Goal: Task Accomplishment & Management: Use online tool/utility

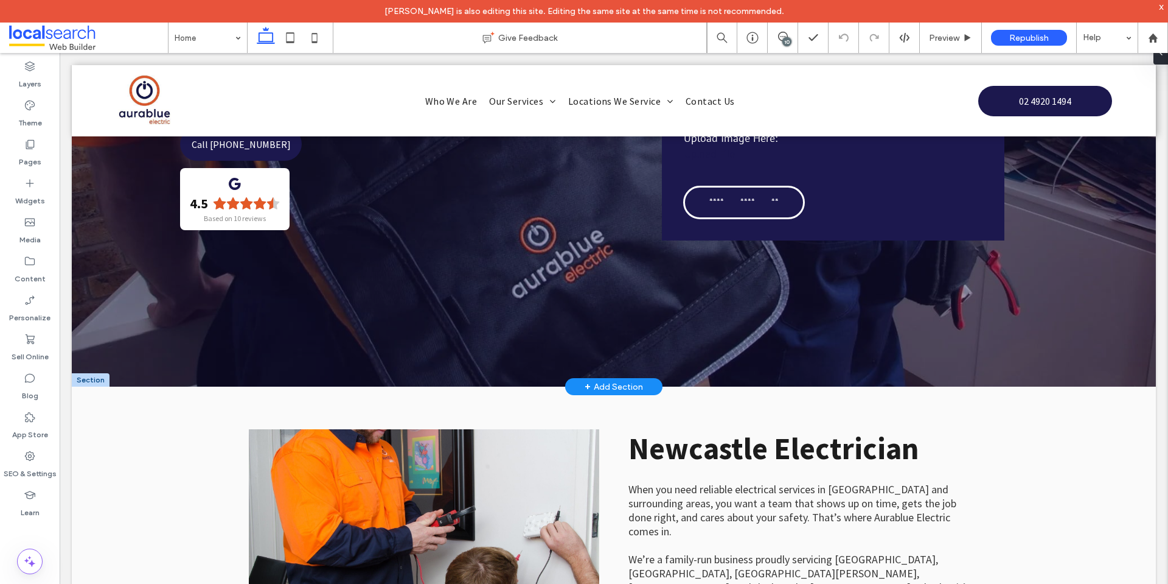
scroll to position [122, 0]
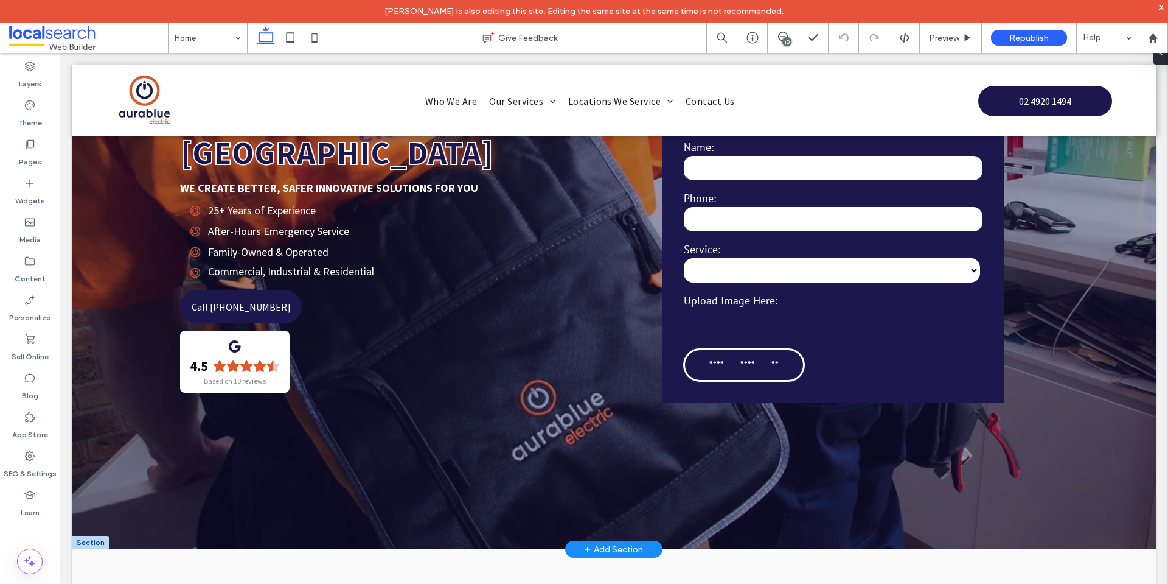
click at [756, 312] on div "Upload File" at bounding box center [833, 321] width 299 height 24
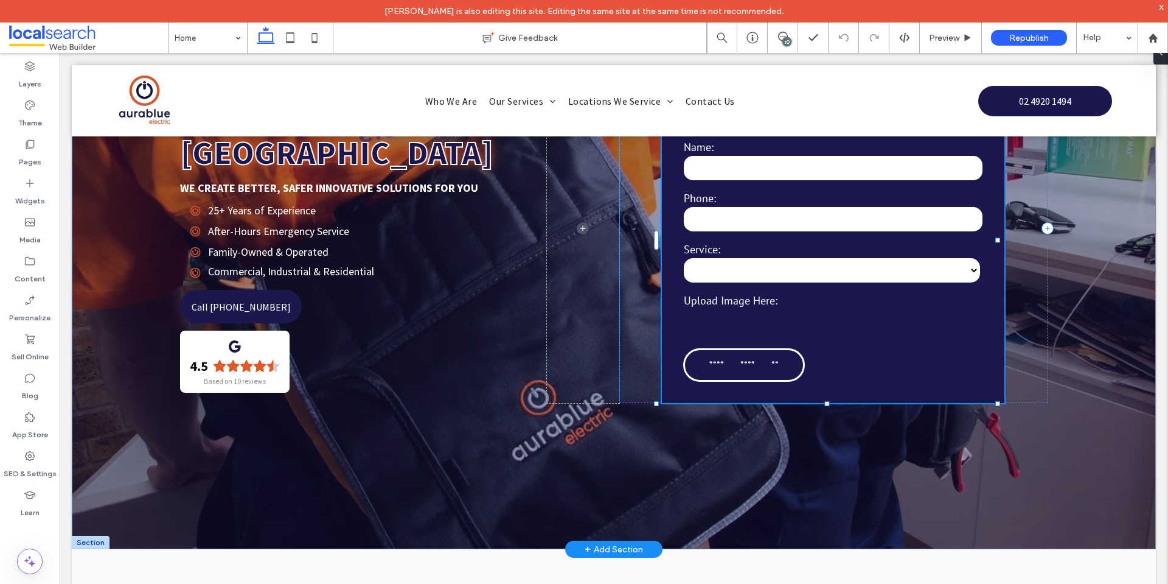
click at [756, 312] on div "Upload File" at bounding box center [833, 321] width 299 height 24
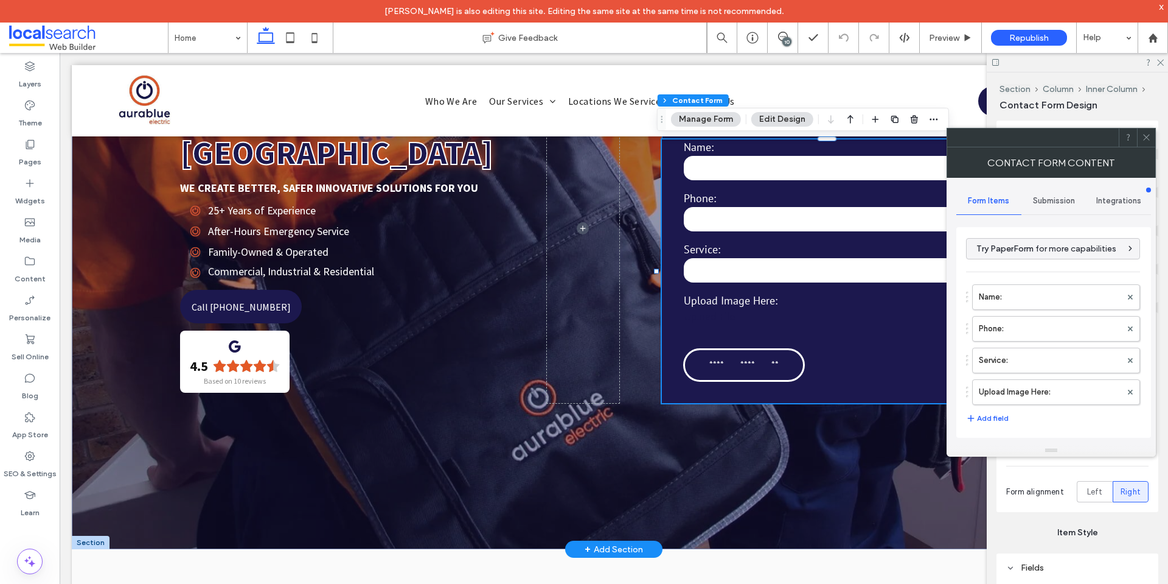
type input "**********"
type input "*"
type input "***"
type input "**"
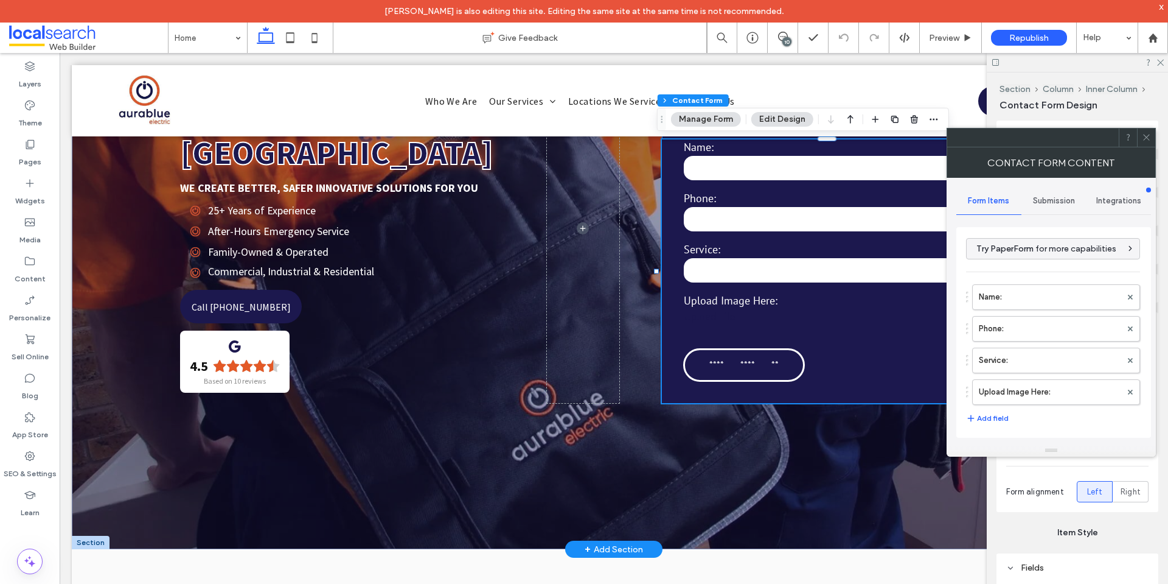
type input "*"
type input "***"
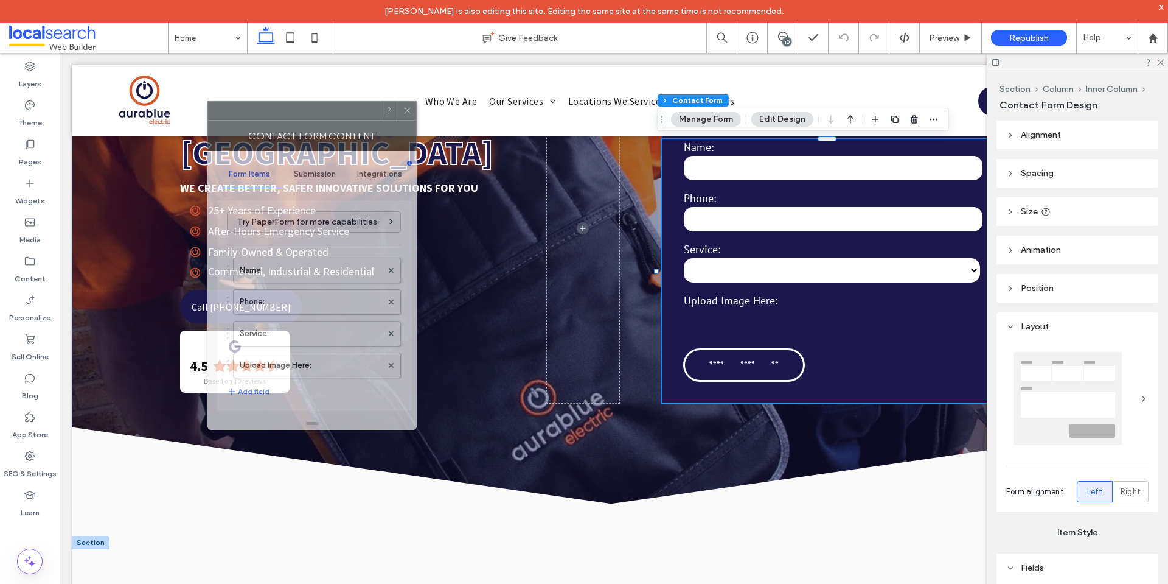
drag, startPoint x: 567, startPoint y: 181, endPoint x: 231, endPoint y: 115, distance: 341.7
click at [231, 115] on div at bounding box center [294, 111] width 172 height 18
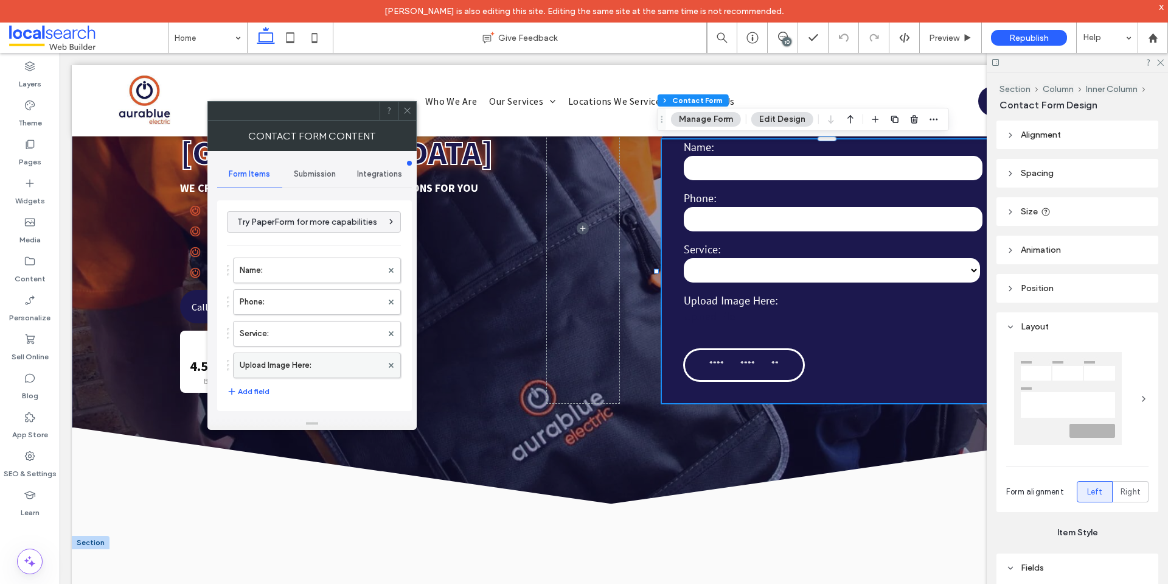
click at [277, 355] on label "Upload Image Here:" at bounding box center [311, 365] width 142 height 24
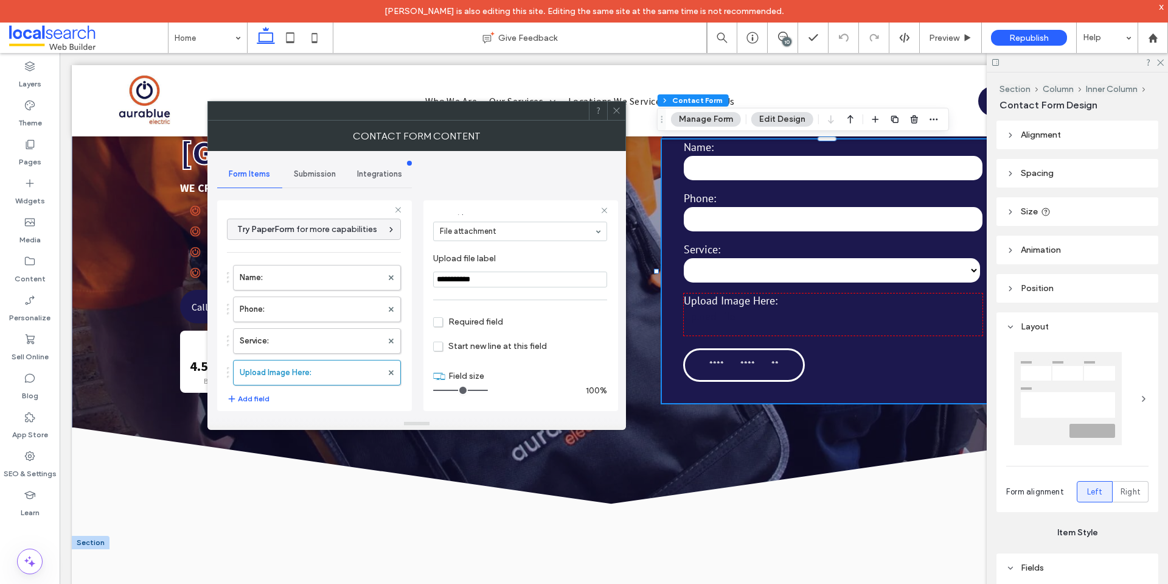
scroll to position [85, 0]
click at [313, 177] on span "Submission" at bounding box center [315, 174] width 42 height 10
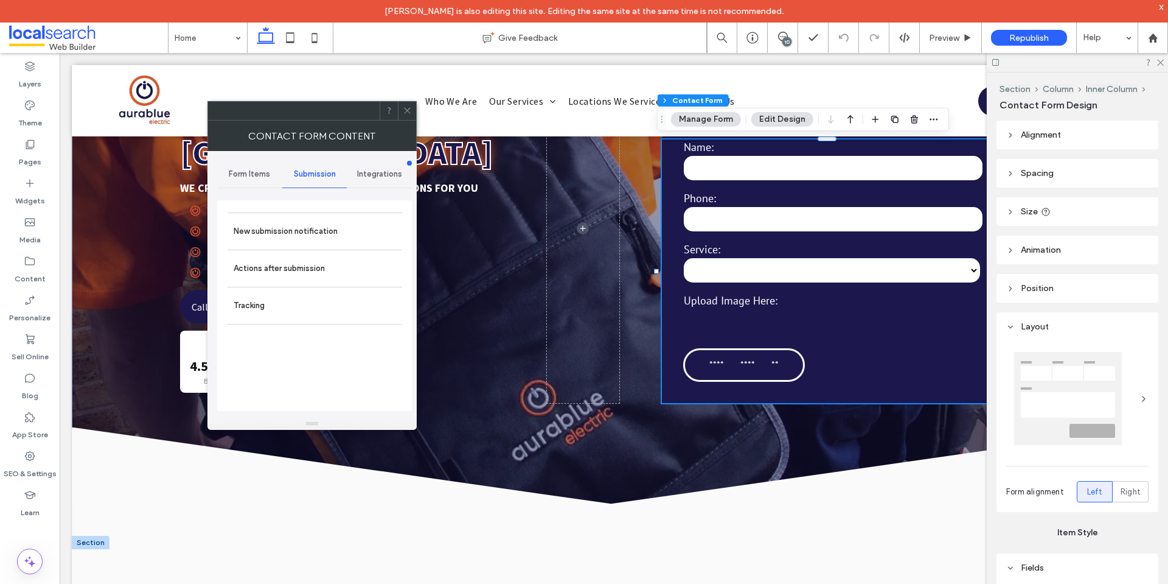
click at [250, 176] on span "Form Items" at bounding box center [249, 174] width 41 height 10
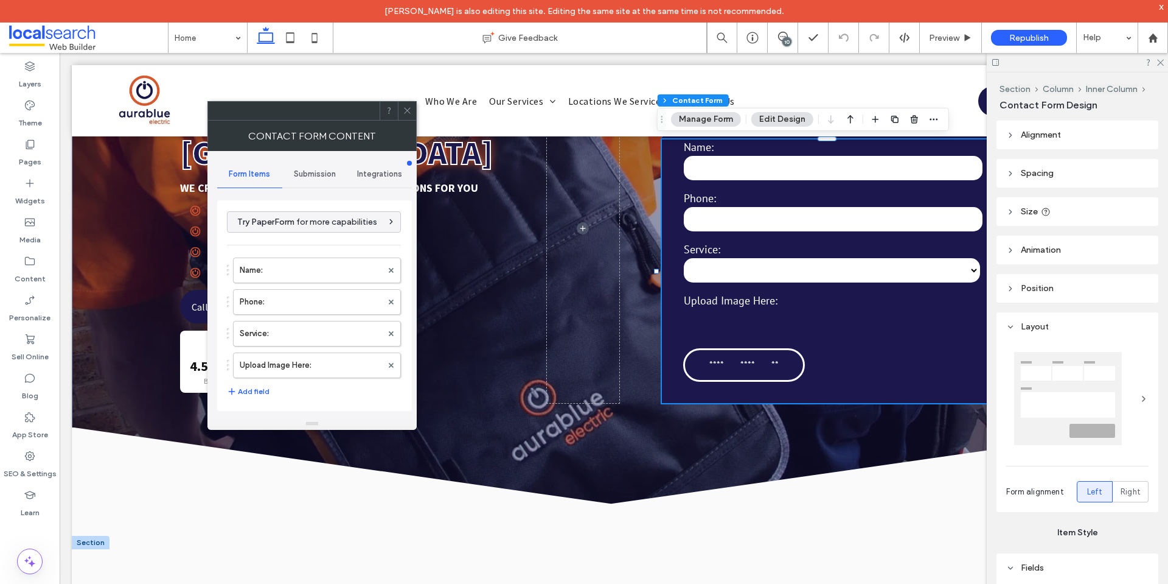
drag, startPoint x: 402, startPoint y: 110, endPoint x: 899, endPoint y: 178, distance: 501.1
click at [402, 110] on div at bounding box center [407, 111] width 18 height 18
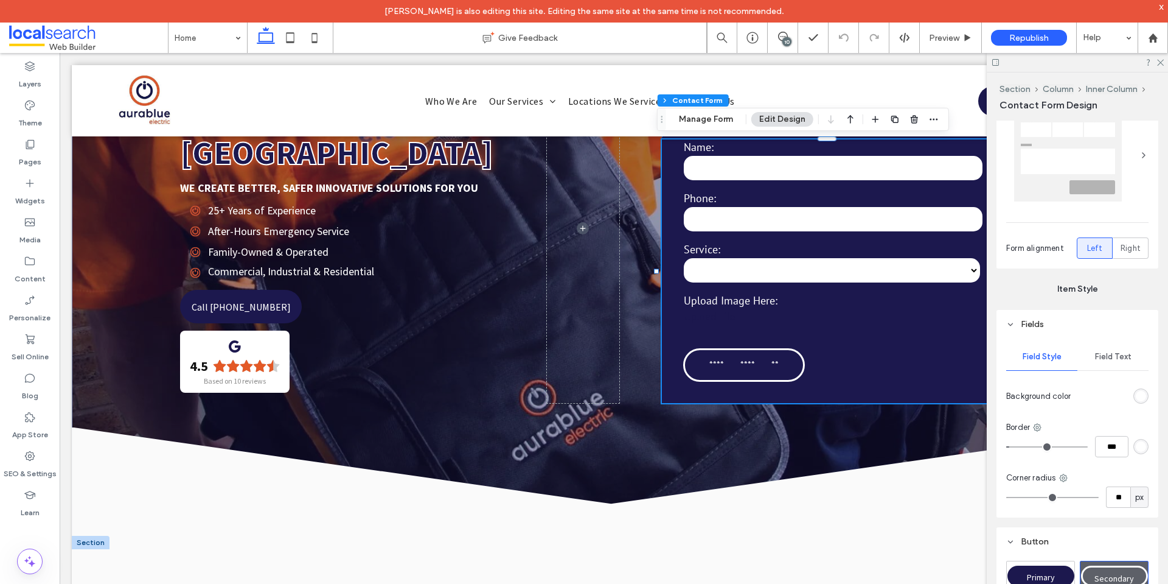
scroll to position [365, 0]
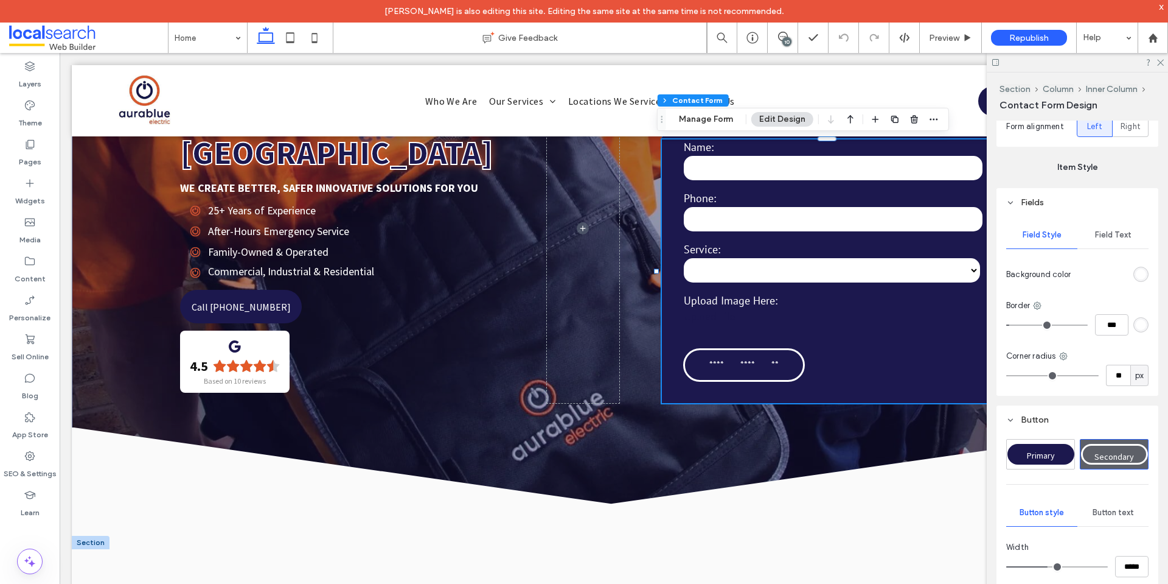
click at [1099, 242] on div "Field Text" at bounding box center [1113, 234] width 71 height 27
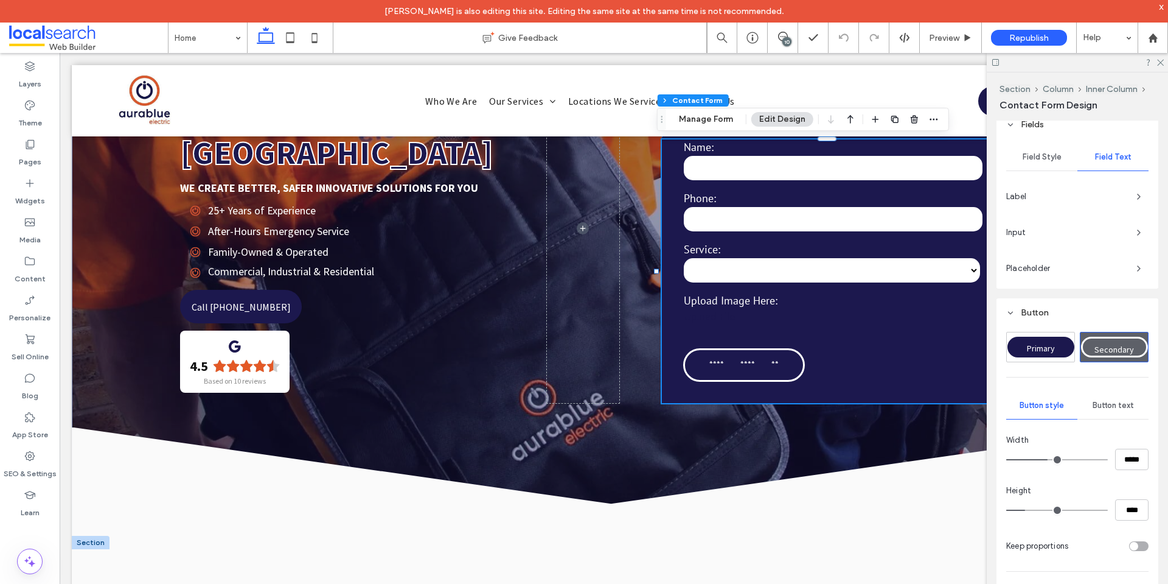
scroll to position [548, 0]
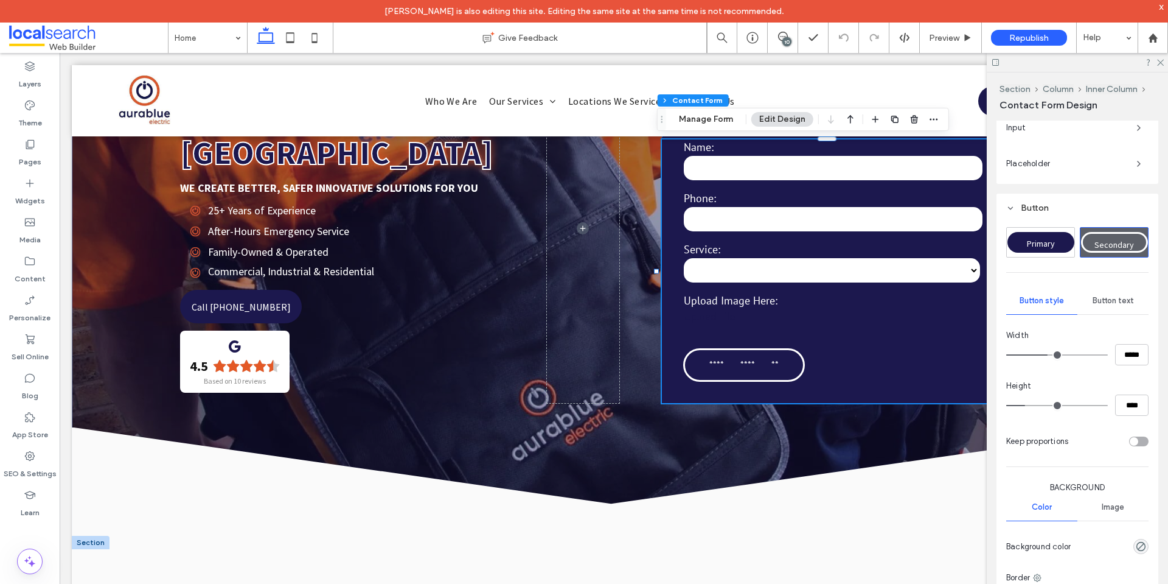
click at [1104, 299] on span "Button text" at bounding box center [1113, 301] width 41 height 10
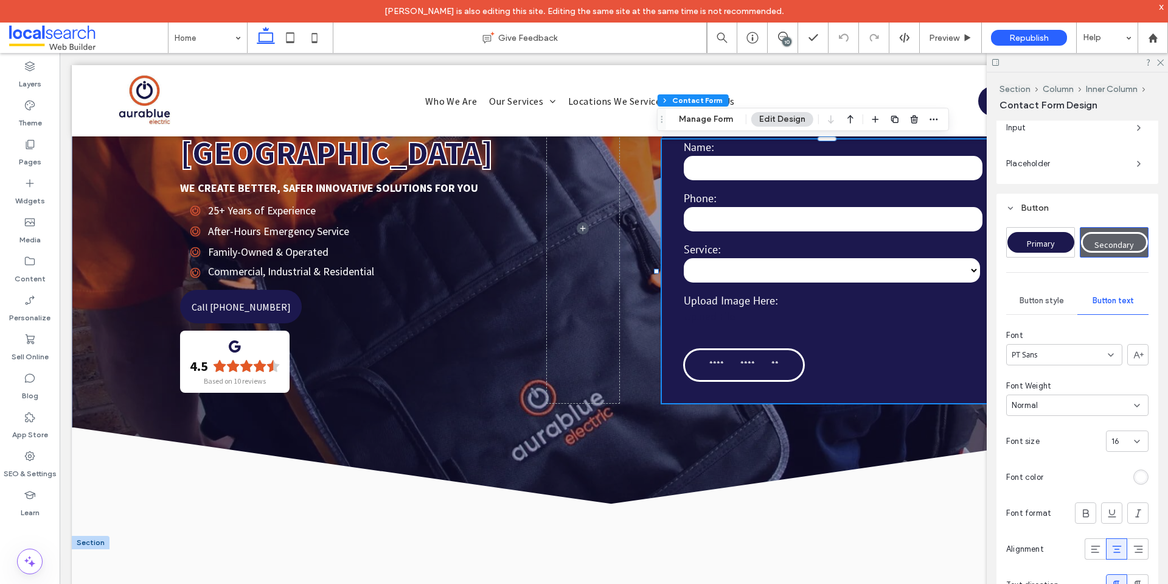
click at [1041, 298] on span "Button style" at bounding box center [1042, 301] width 44 height 10
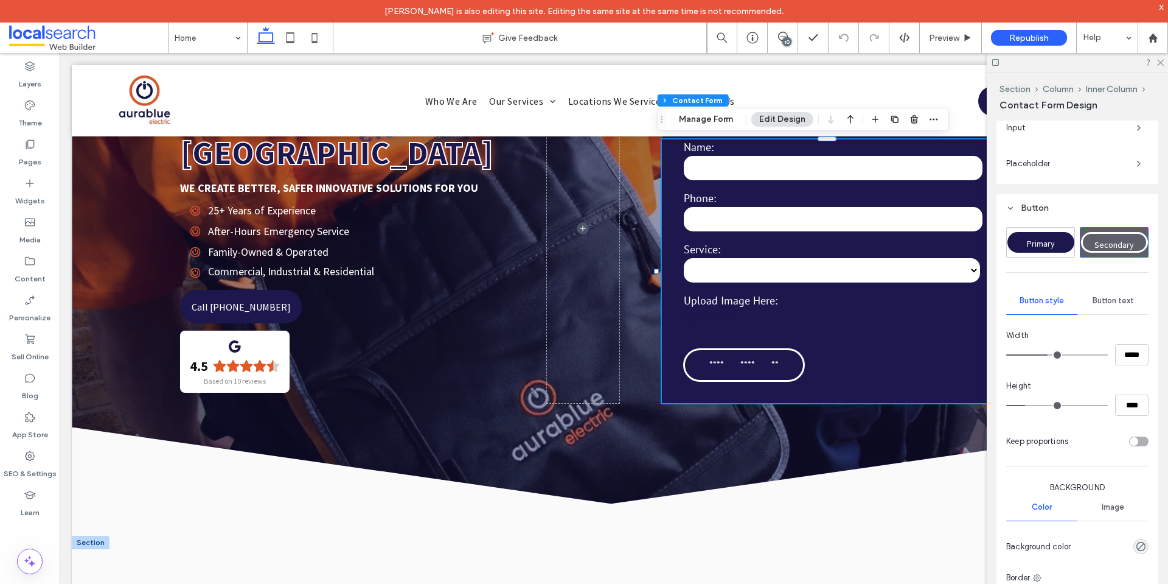
scroll to position [365, 0]
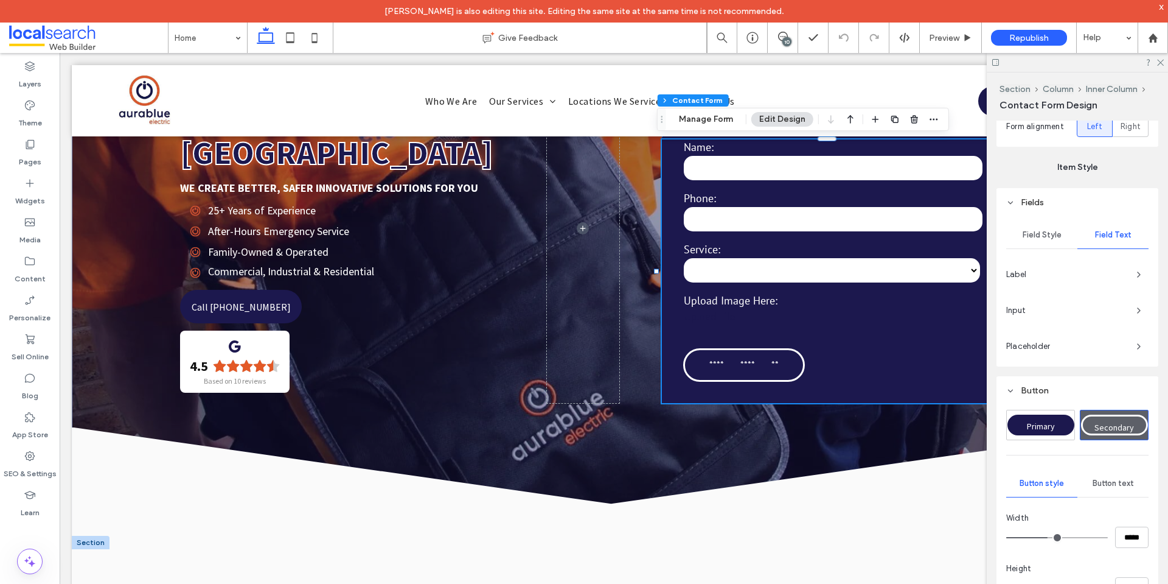
click at [1064, 265] on div "Label" at bounding box center [1077, 274] width 142 height 19
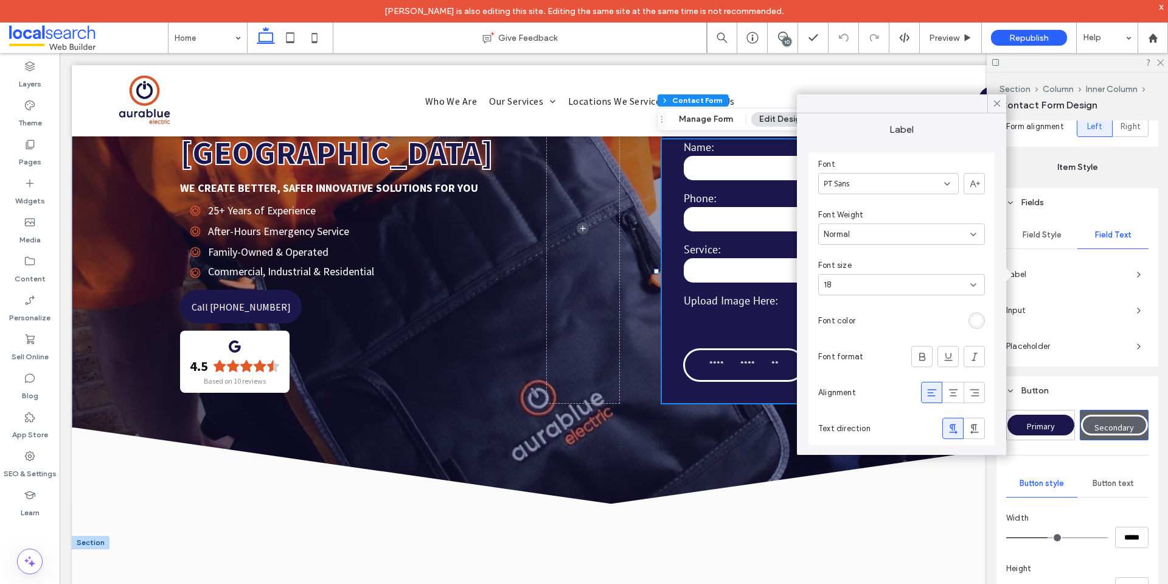
click at [1047, 307] on span "Input" at bounding box center [1066, 310] width 120 height 12
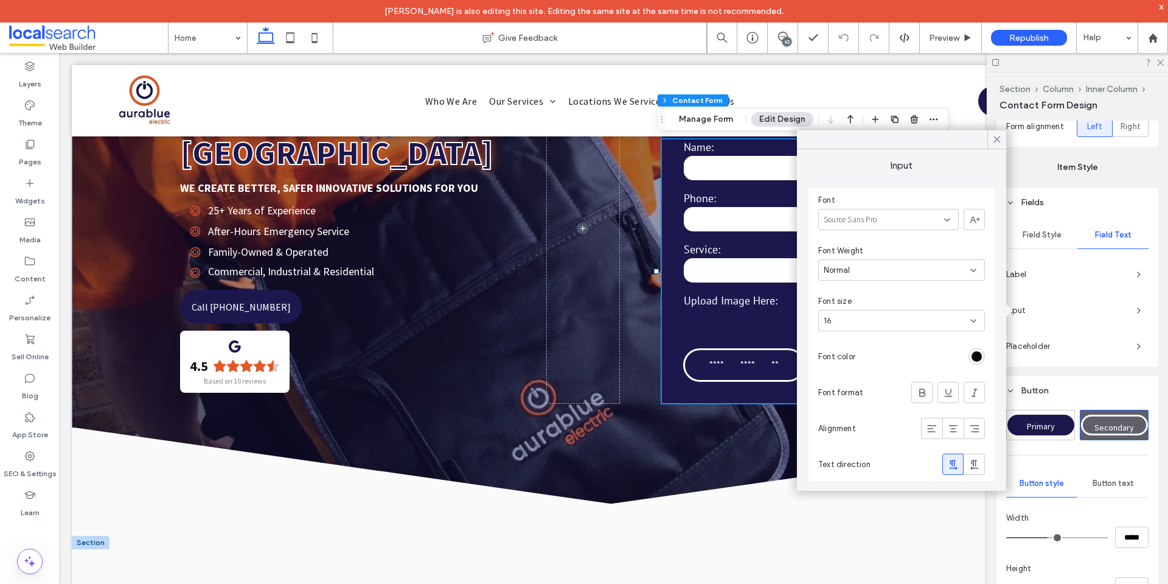
click at [1055, 343] on span "Placeholder" at bounding box center [1066, 346] width 120 height 12
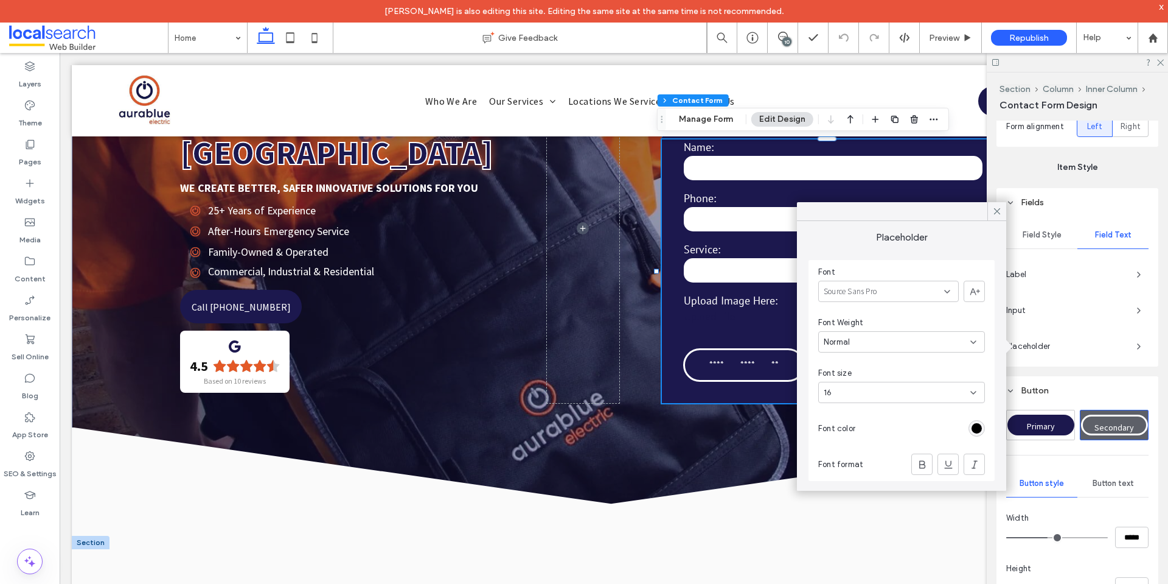
click at [996, 214] on icon at bounding box center [997, 211] width 11 height 11
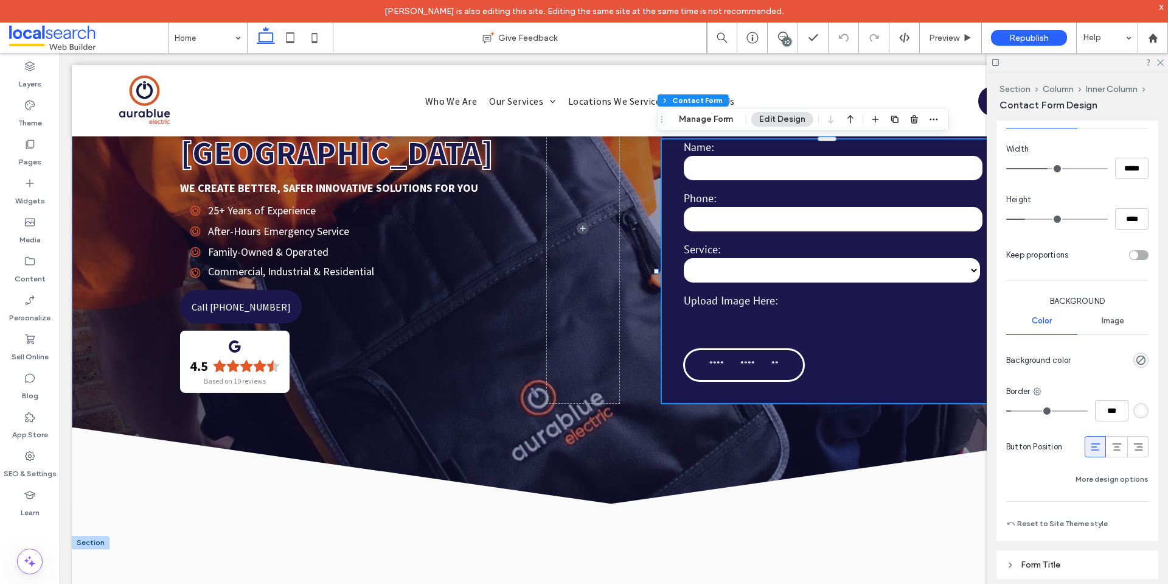
scroll to position [868, 0]
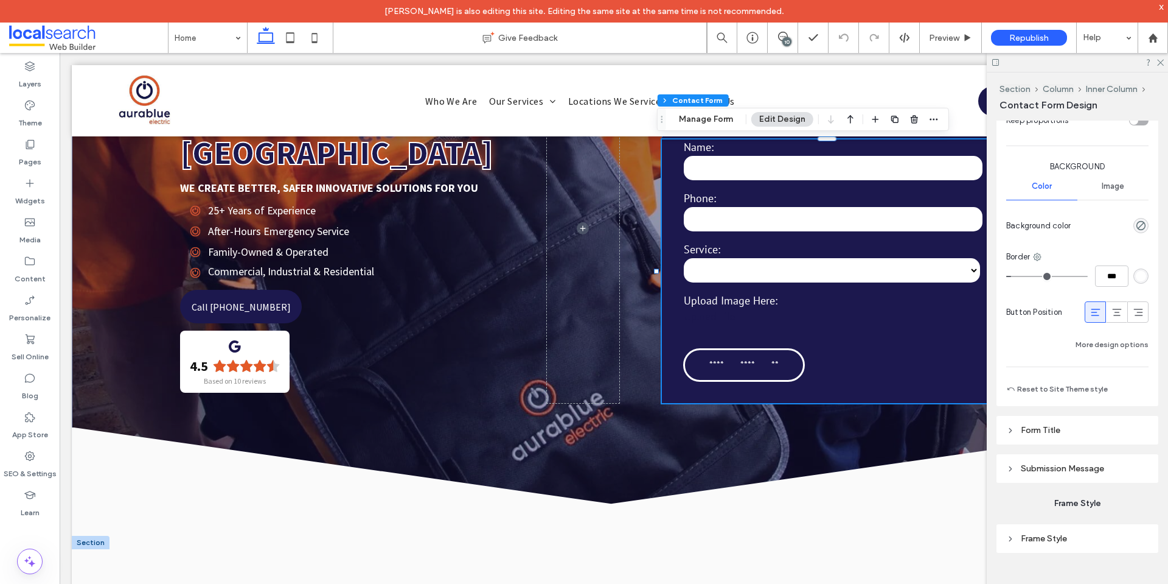
click at [1107, 428] on header "Form Title" at bounding box center [1078, 430] width 162 height 29
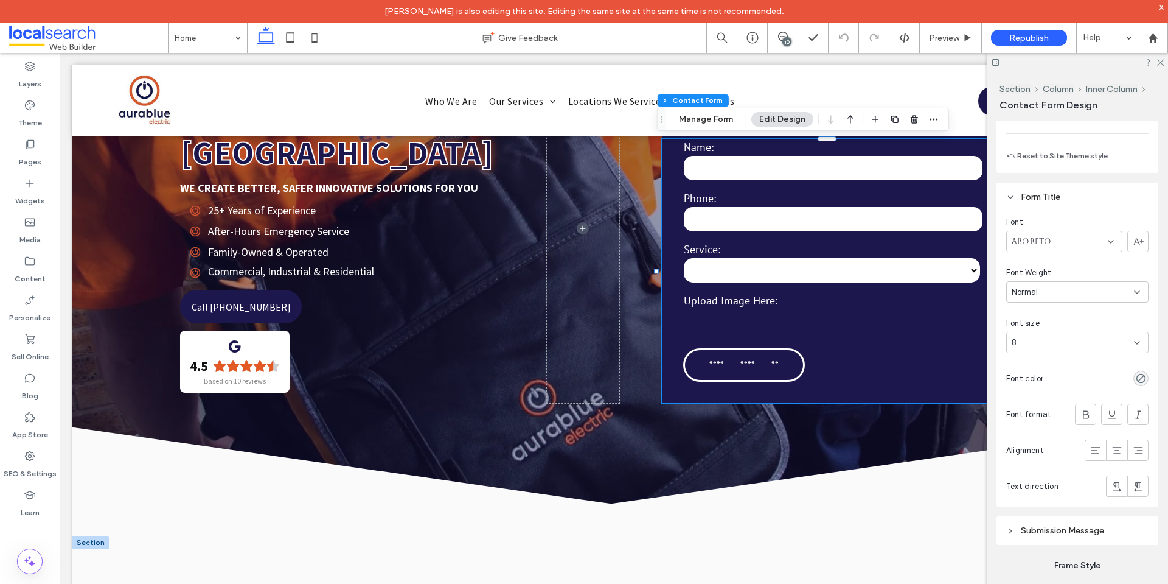
scroll to position [1163, 0]
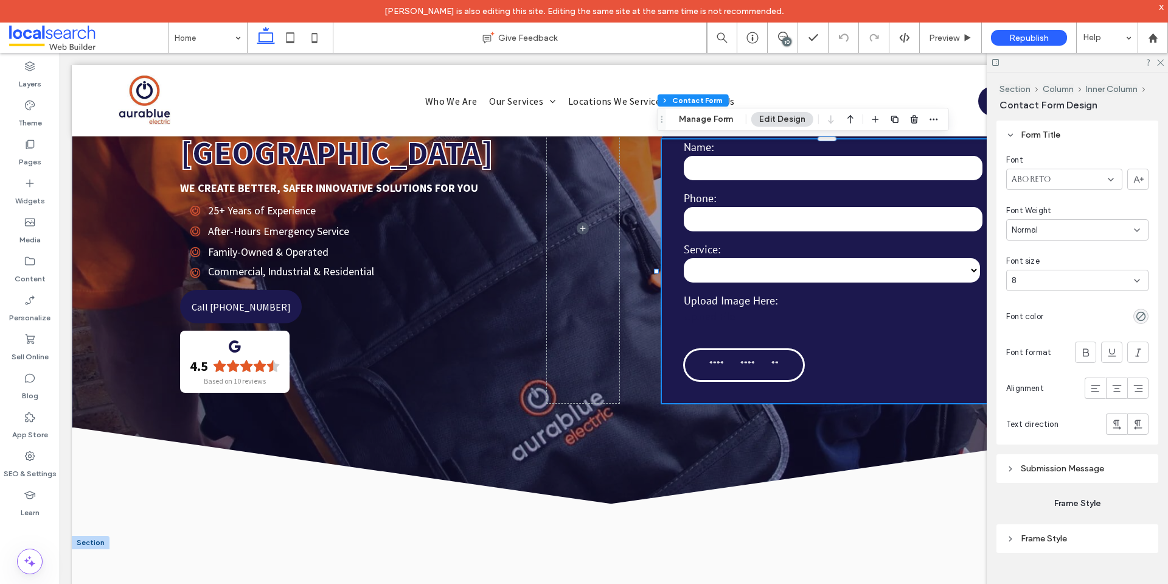
click at [1079, 472] on span "Submission Message" at bounding box center [1062, 468] width 83 height 10
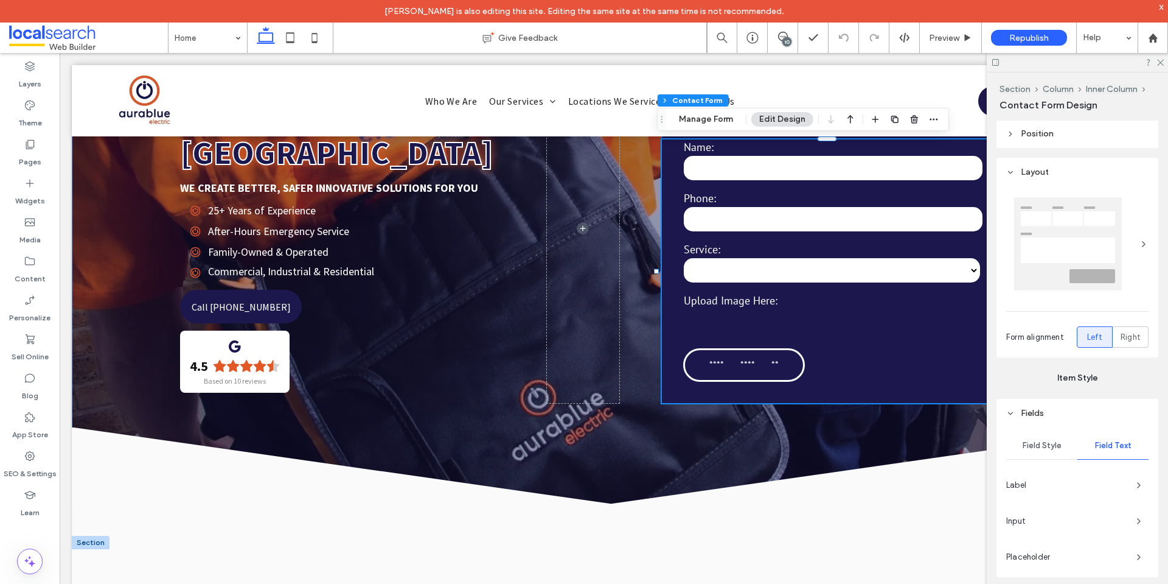
scroll to position [0, 0]
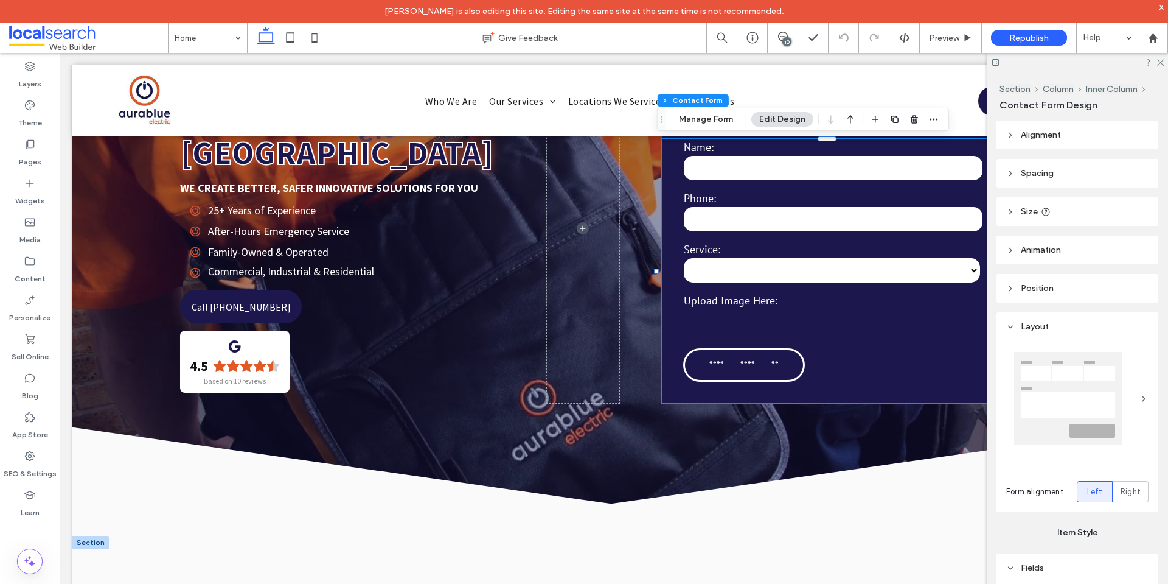
click at [1047, 248] on span "Animation" at bounding box center [1041, 250] width 40 height 10
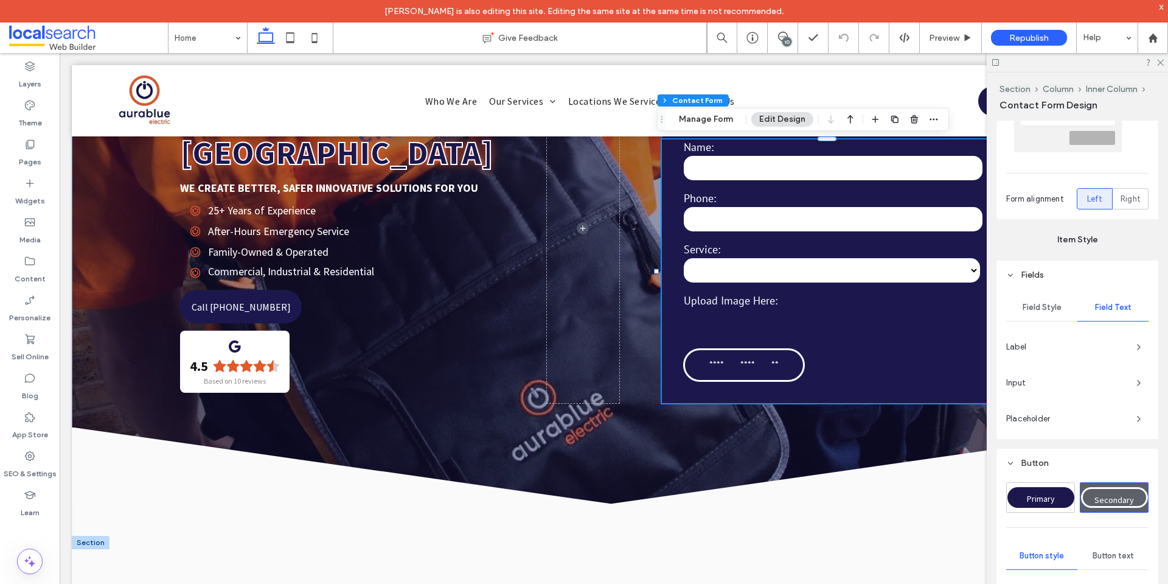
scroll to position [365, 0]
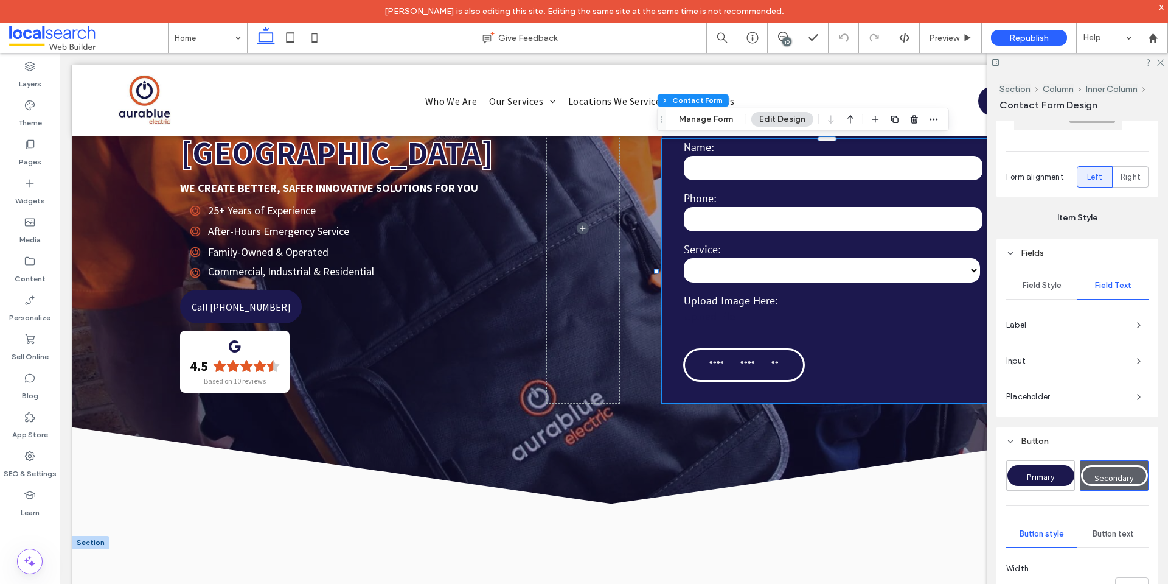
click at [1045, 310] on div "Field Style Field Text Label Input Placeholder" at bounding box center [1078, 342] width 162 height 150
click at [1051, 327] on span "Label" at bounding box center [1066, 325] width 120 height 12
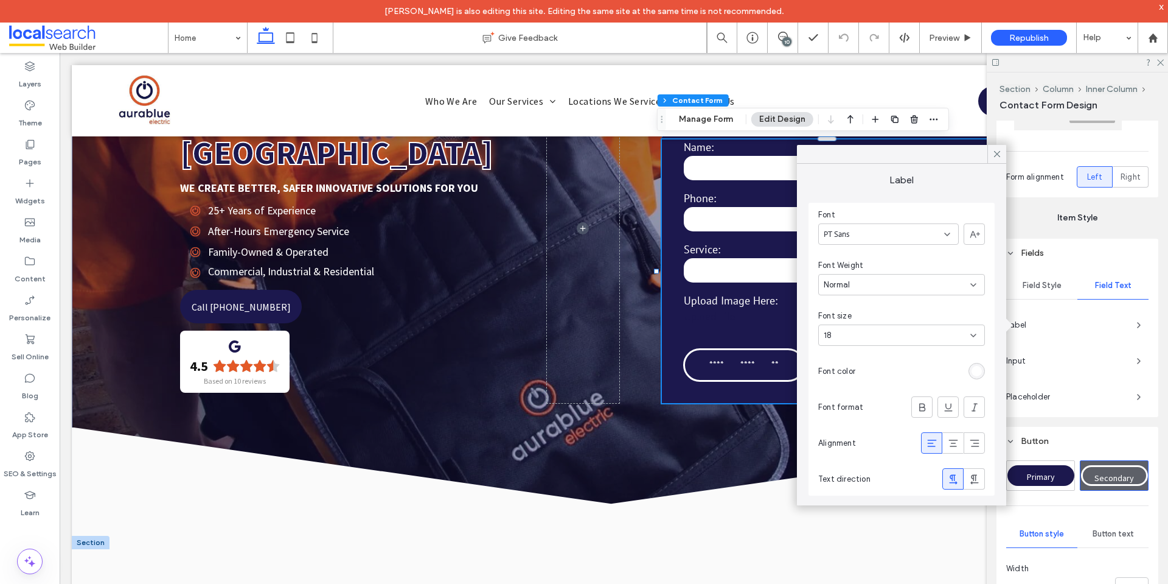
click at [1056, 372] on div "Field Style Field Text Label Input Placeholder" at bounding box center [1078, 342] width 162 height 150
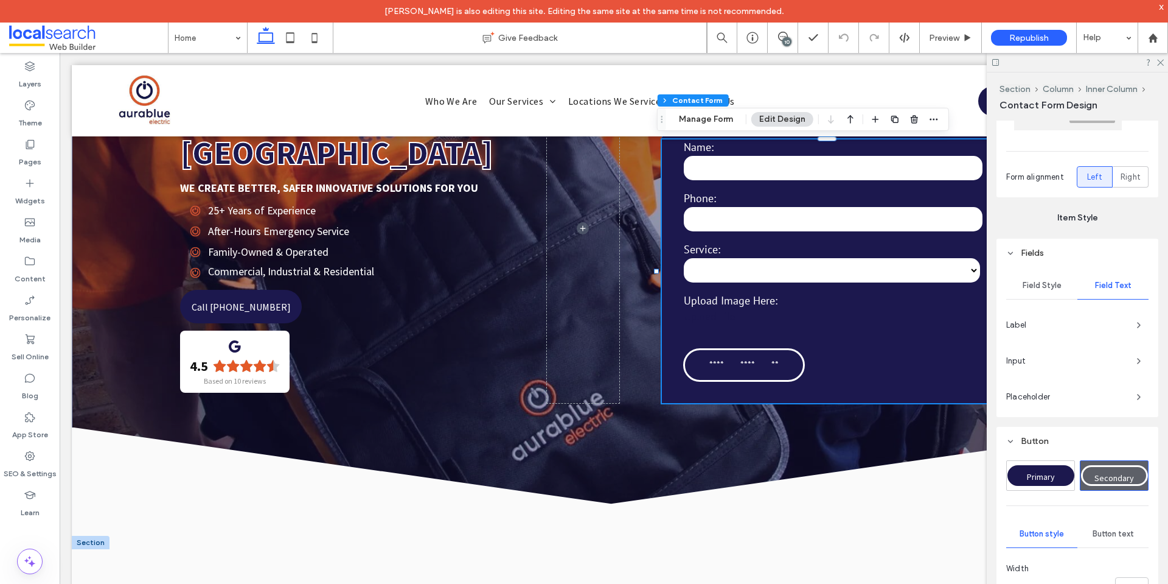
click at [1058, 360] on span "Input" at bounding box center [1066, 361] width 120 height 12
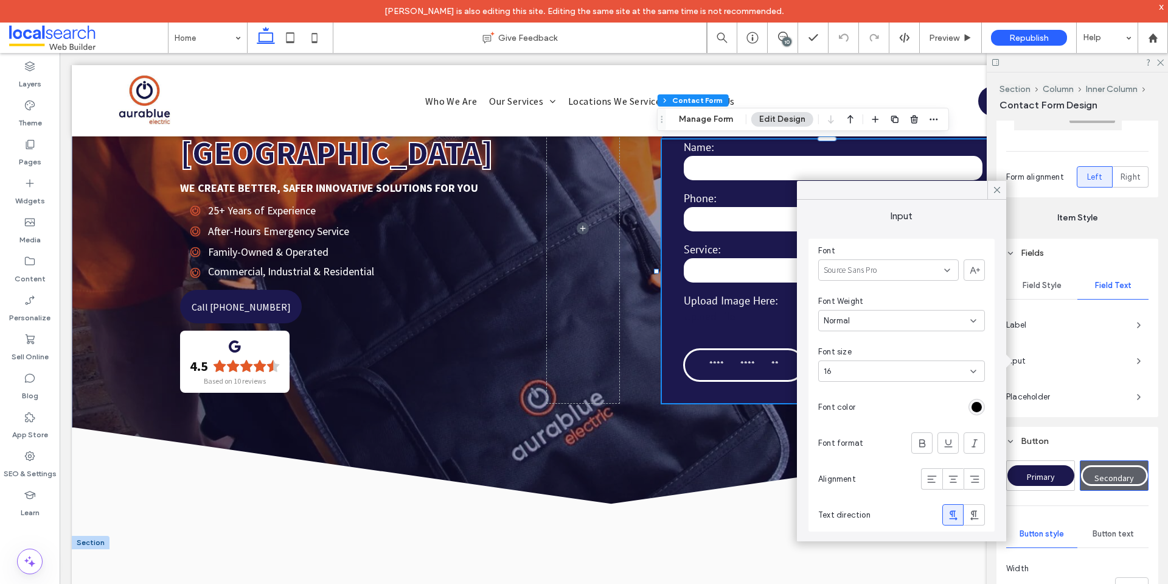
click at [1036, 401] on span "Placeholder" at bounding box center [1066, 397] width 120 height 12
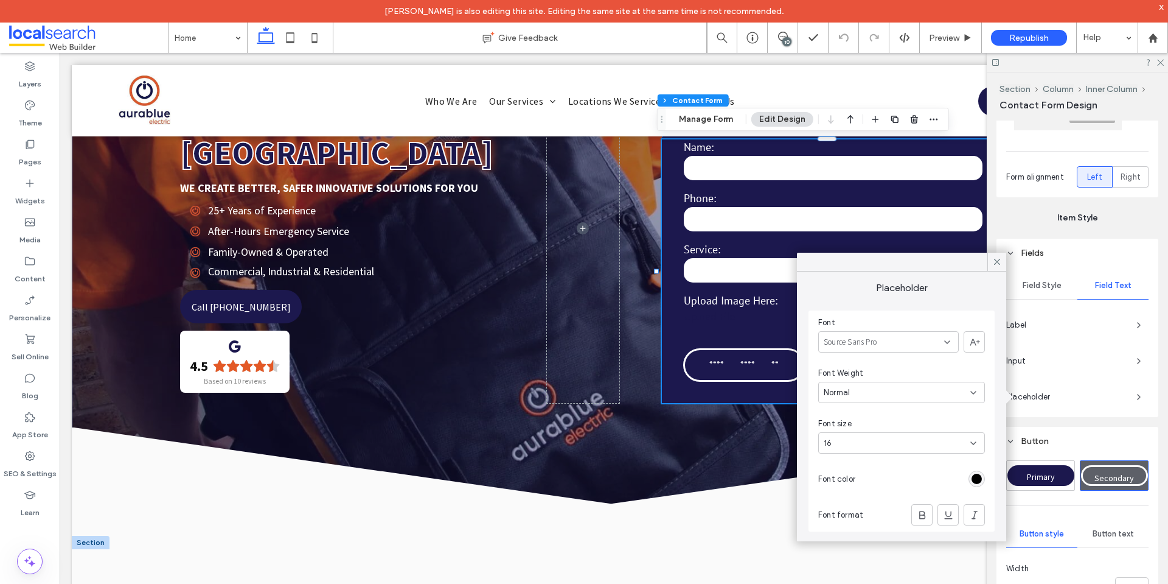
click at [1035, 287] on span "Field Style" at bounding box center [1042, 286] width 39 height 10
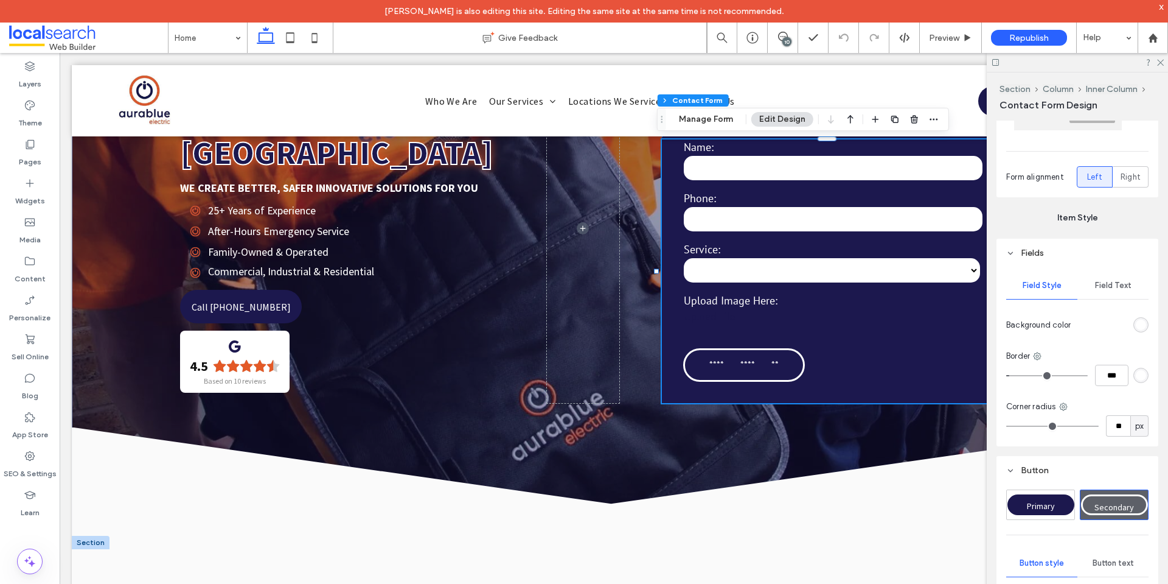
click at [1114, 282] on span "Field Text" at bounding box center [1113, 286] width 37 height 10
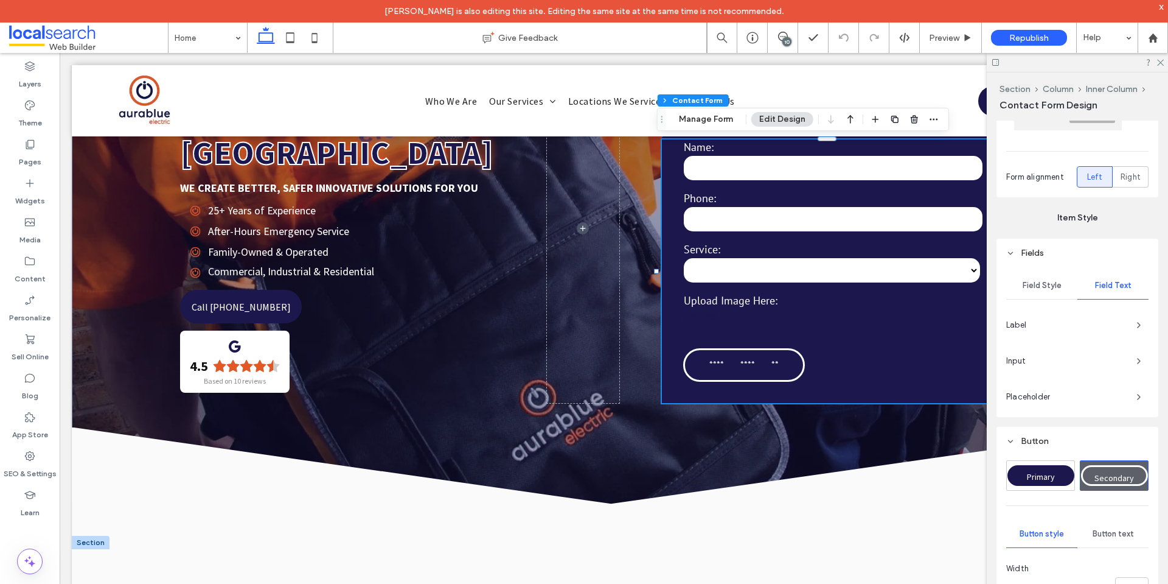
click at [1028, 284] on span "Field Style" at bounding box center [1042, 286] width 39 height 10
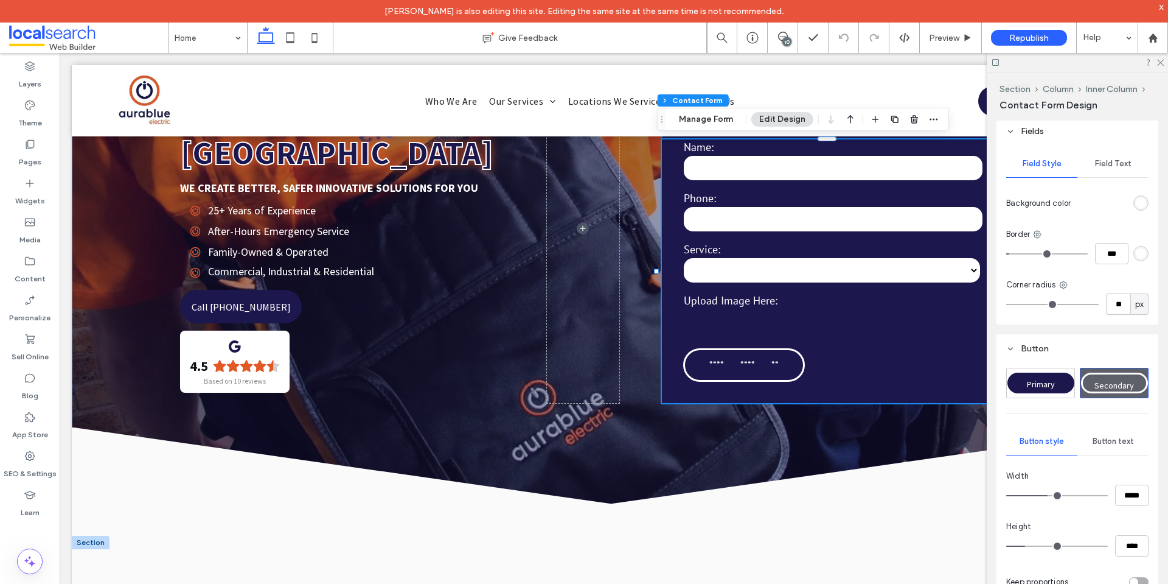
scroll to position [609, 0]
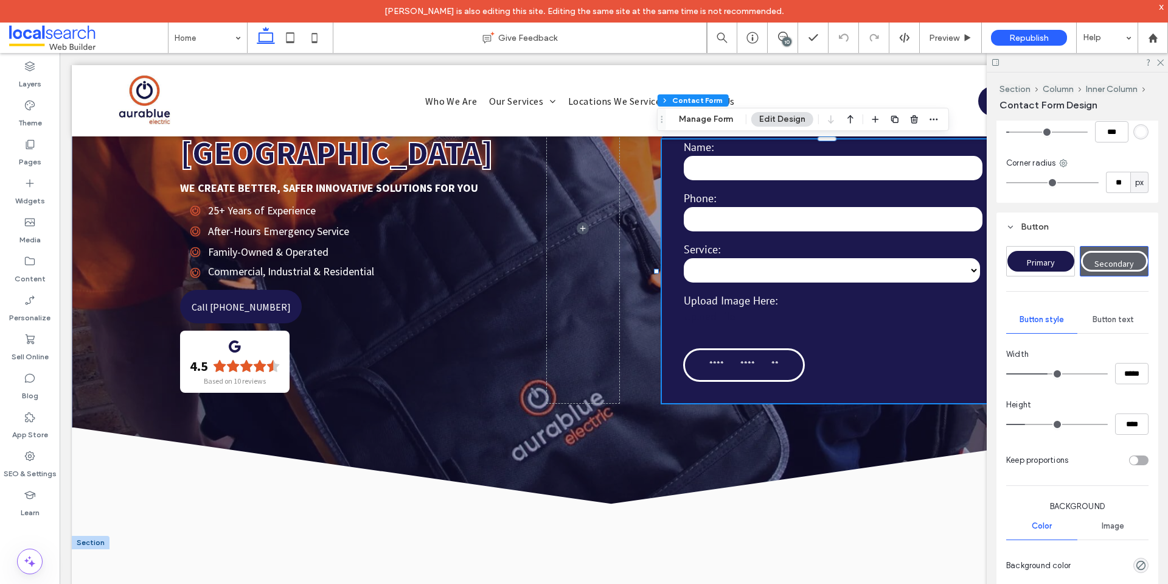
click at [1114, 324] on span "Button text" at bounding box center [1113, 320] width 41 height 10
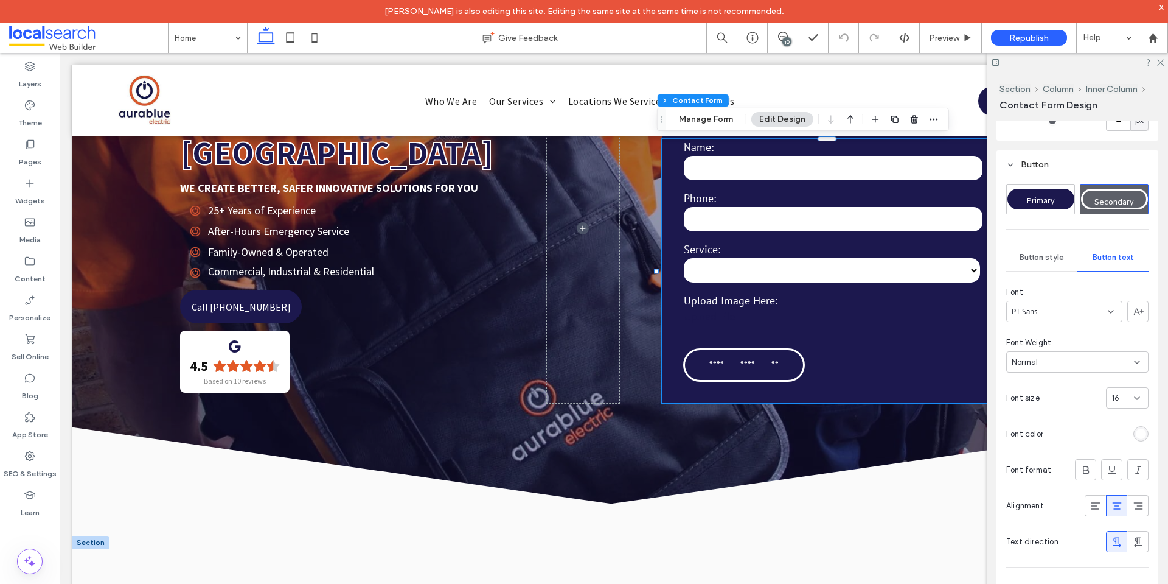
scroll to position [669, 0]
click at [1042, 266] on div "Button style" at bounding box center [1041, 258] width 71 height 27
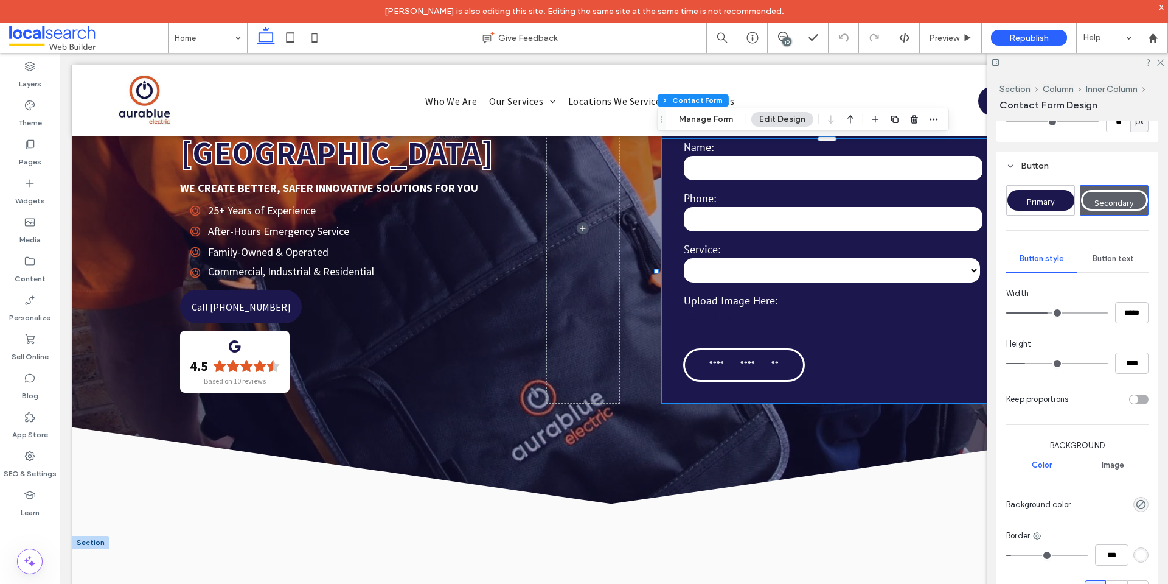
click at [1108, 253] on div "Button text" at bounding box center [1113, 258] width 71 height 27
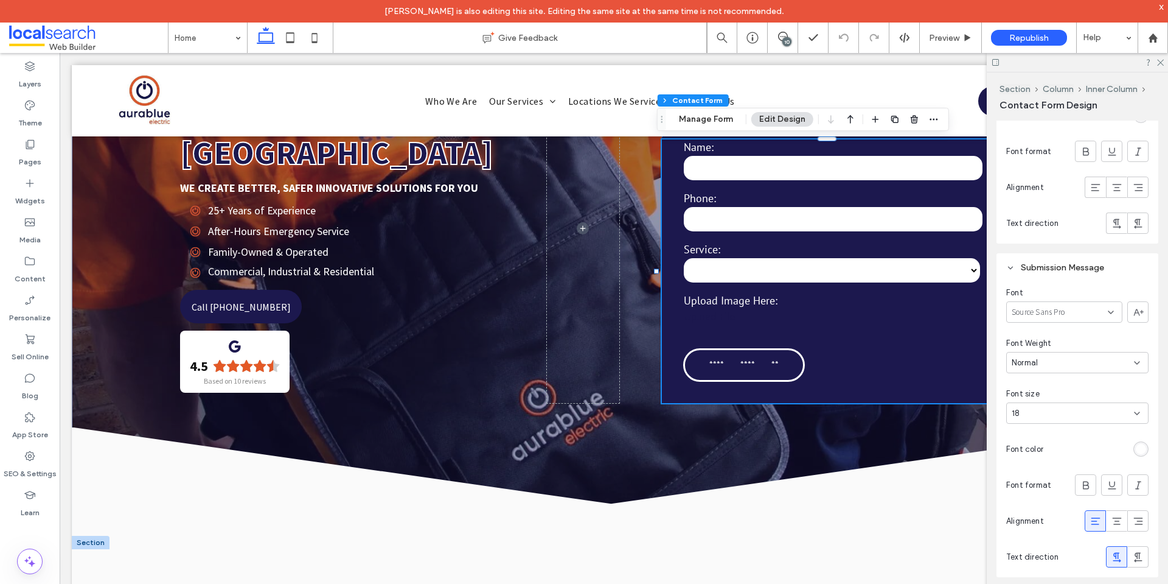
scroll to position [1460, 0]
click at [37, 82] on label "Layers" at bounding box center [30, 80] width 23 height 17
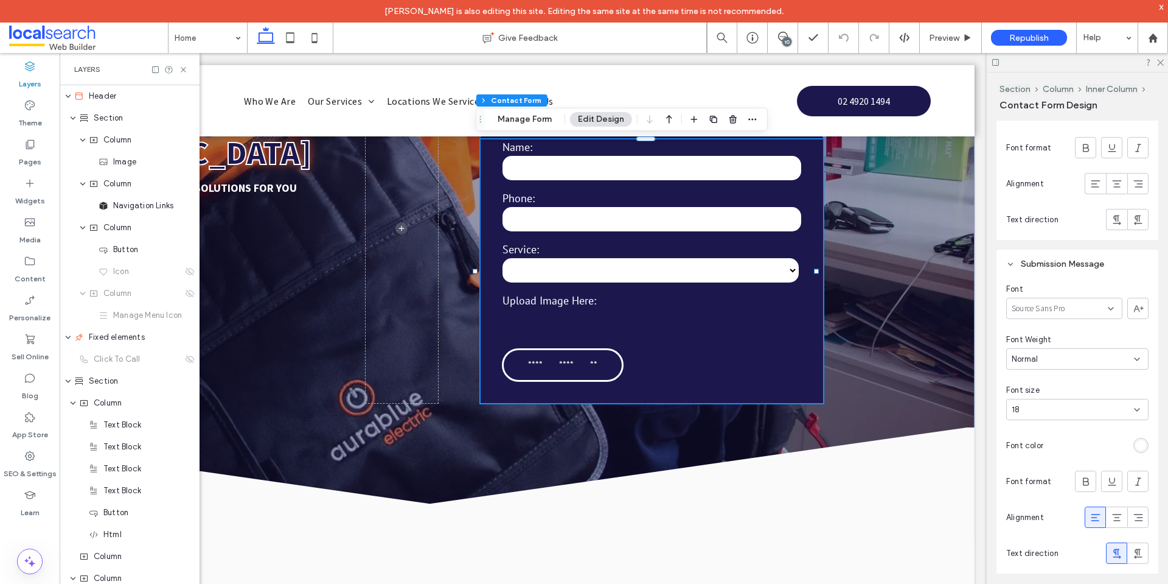
scroll to position [298, 0]
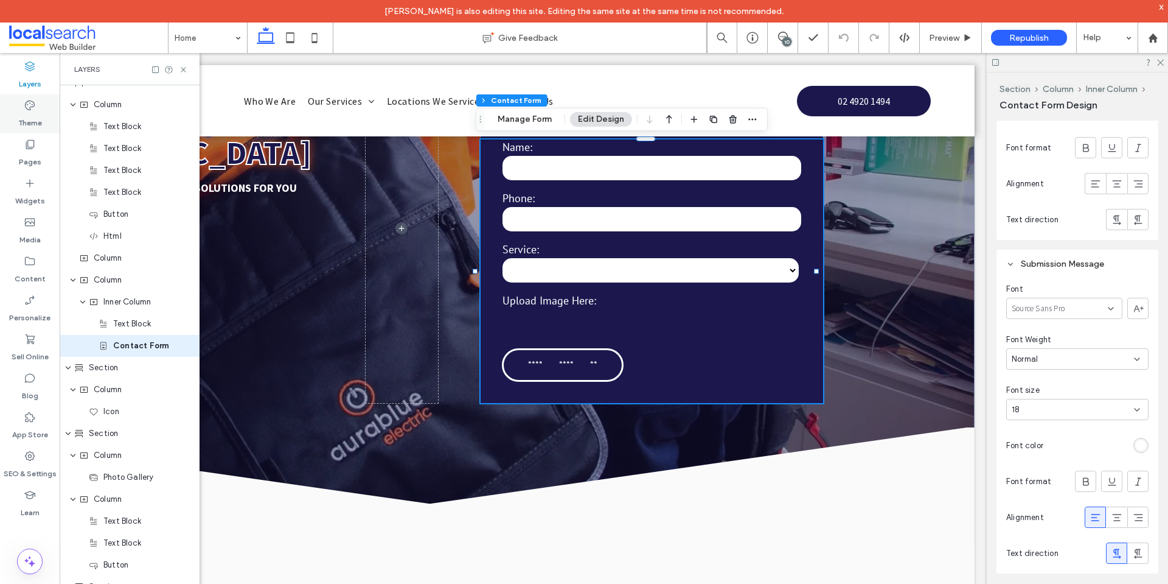
click at [37, 121] on label "Theme" at bounding box center [30, 119] width 24 height 17
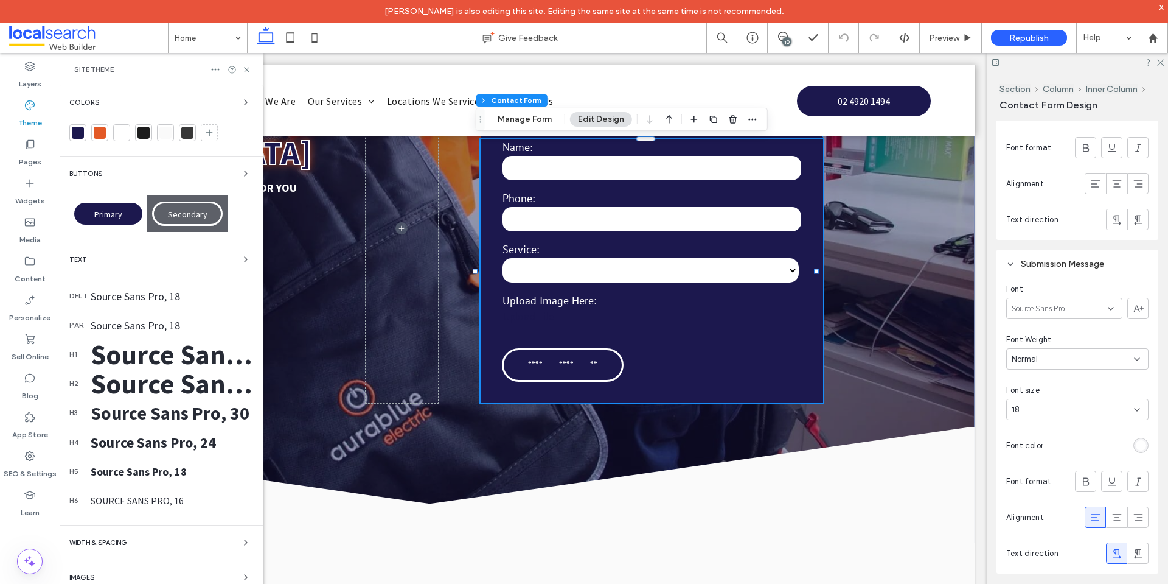
scroll to position [0, 181]
click at [245, 68] on icon at bounding box center [246, 69] width 9 height 9
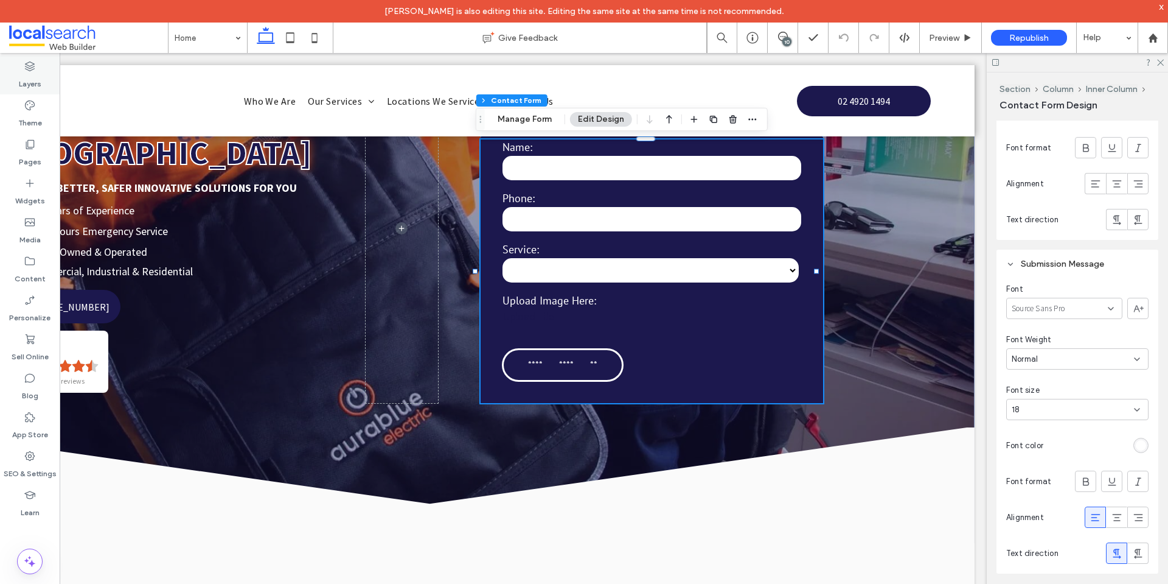
click at [25, 77] on label "Layers" at bounding box center [30, 80] width 23 height 17
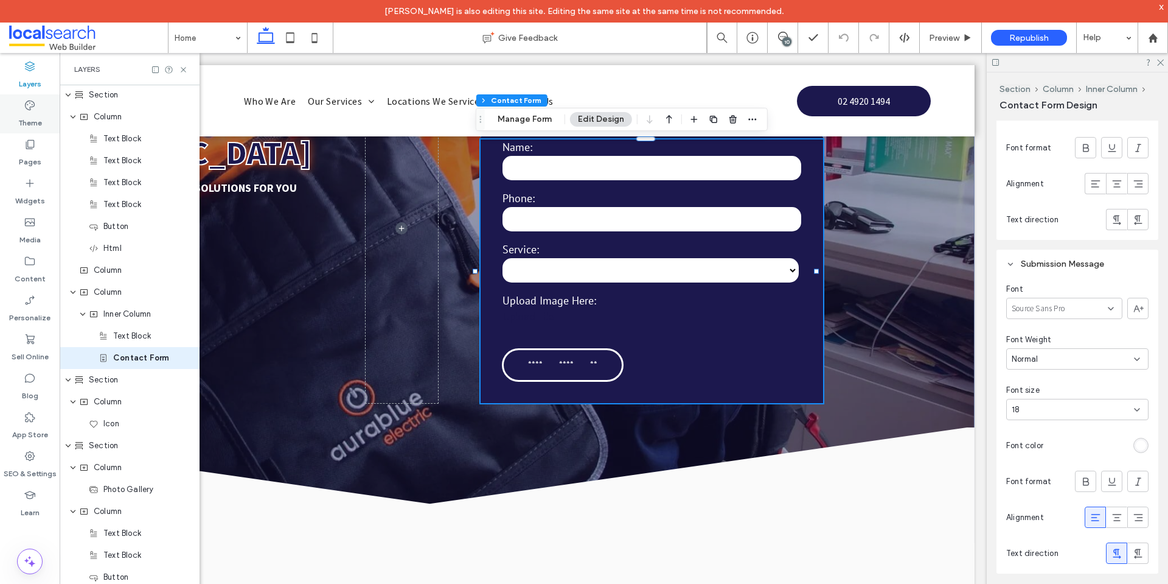
scroll to position [298, 0]
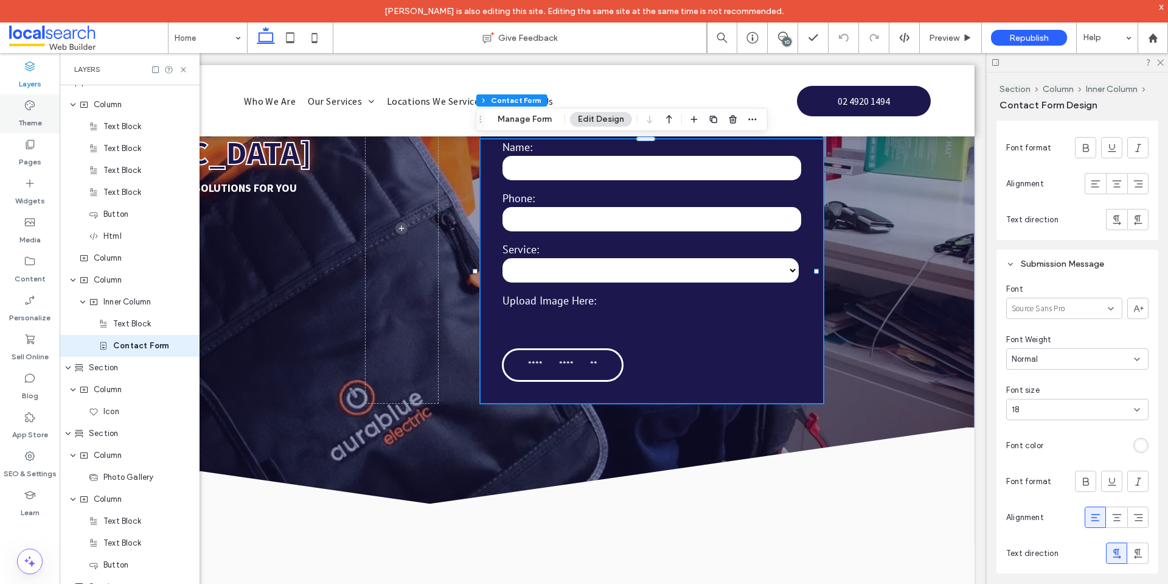
click at [45, 116] on div "Theme" at bounding box center [30, 113] width 60 height 39
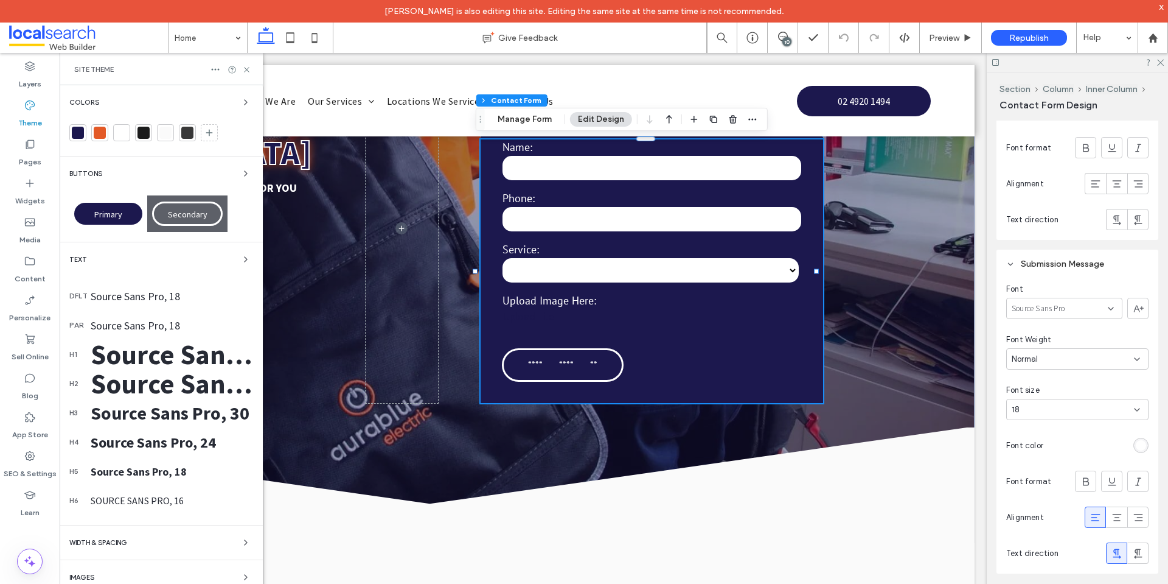
scroll to position [0, 181]
click at [246, 74] on div "Site Theme" at bounding box center [161, 69] width 203 height 32
drag, startPoint x: 244, startPoint y: 68, endPoint x: 429, endPoint y: 24, distance: 190.1
click at [244, 68] on icon at bounding box center [246, 69] width 9 height 9
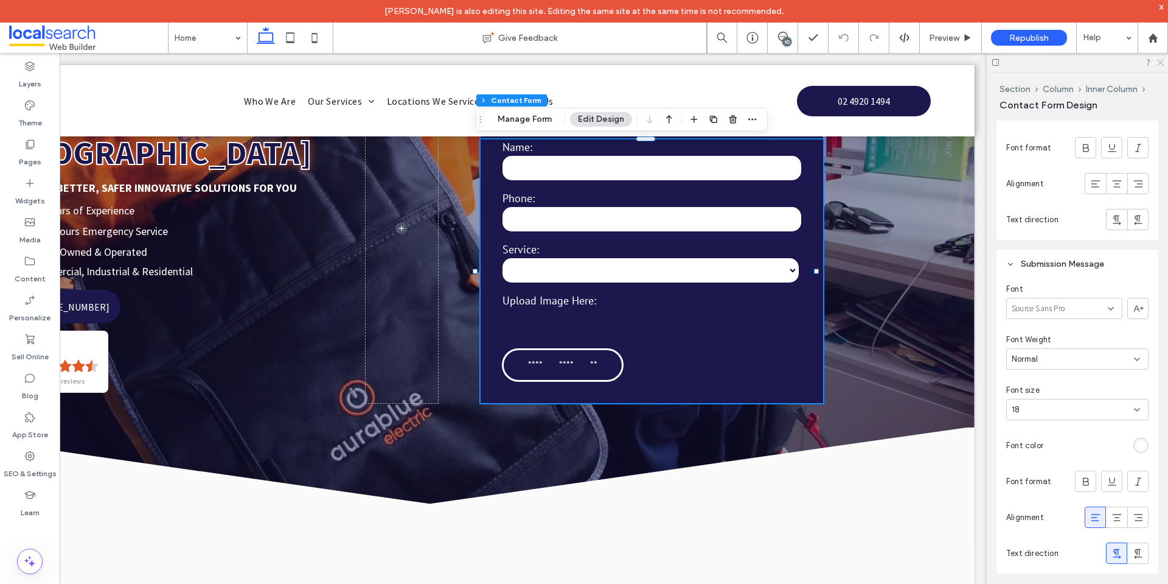
click at [1157, 65] on icon at bounding box center [1160, 62] width 8 height 8
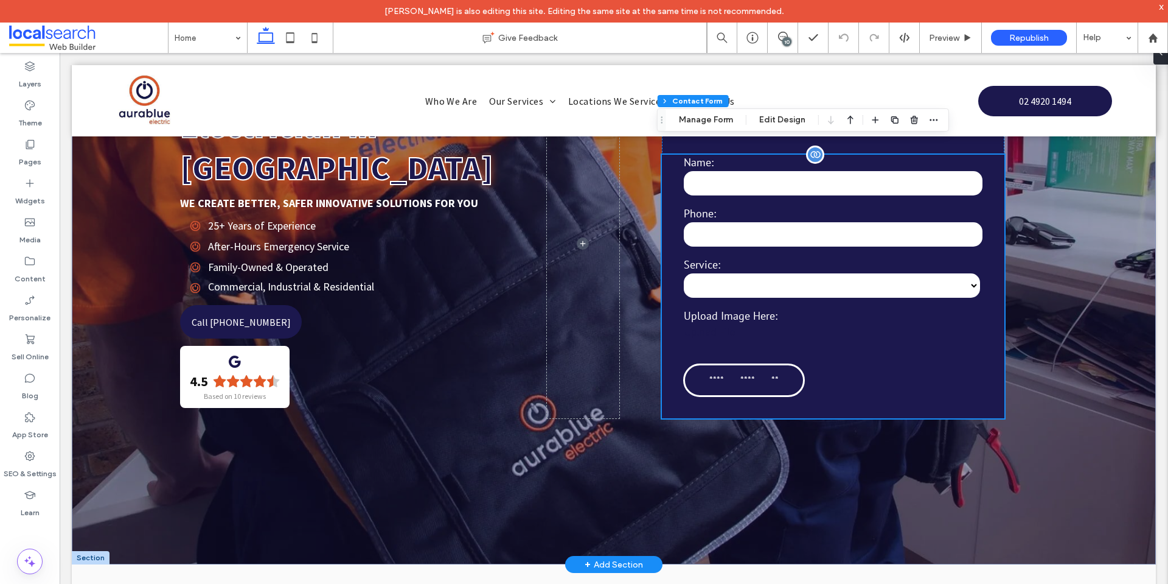
scroll to position [0, 0]
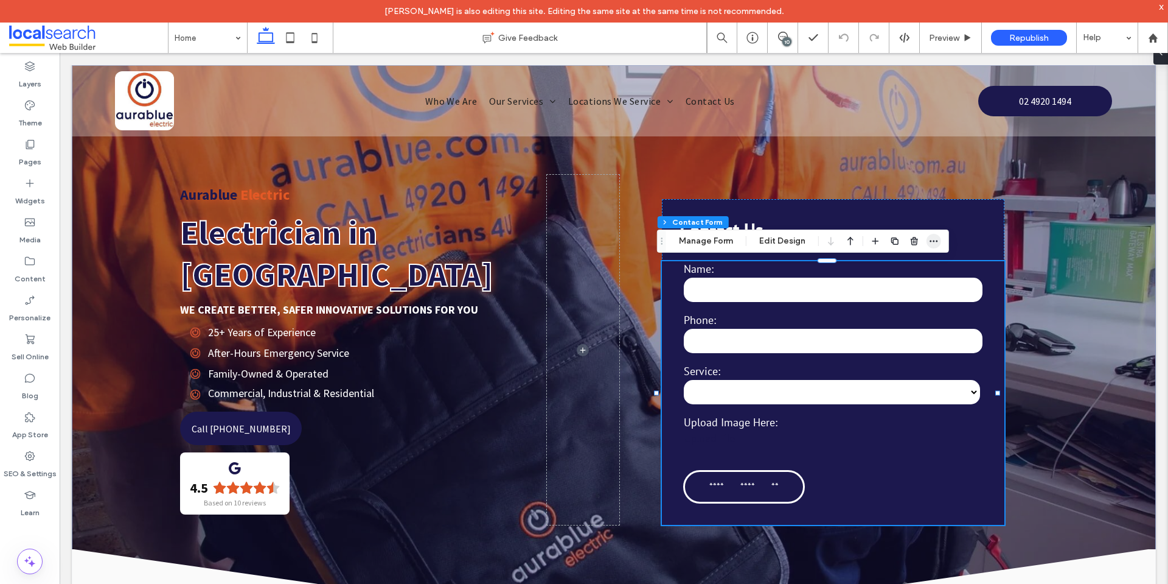
click at [937, 240] on icon "button" at bounding box center [934, 241] width 10 height 10
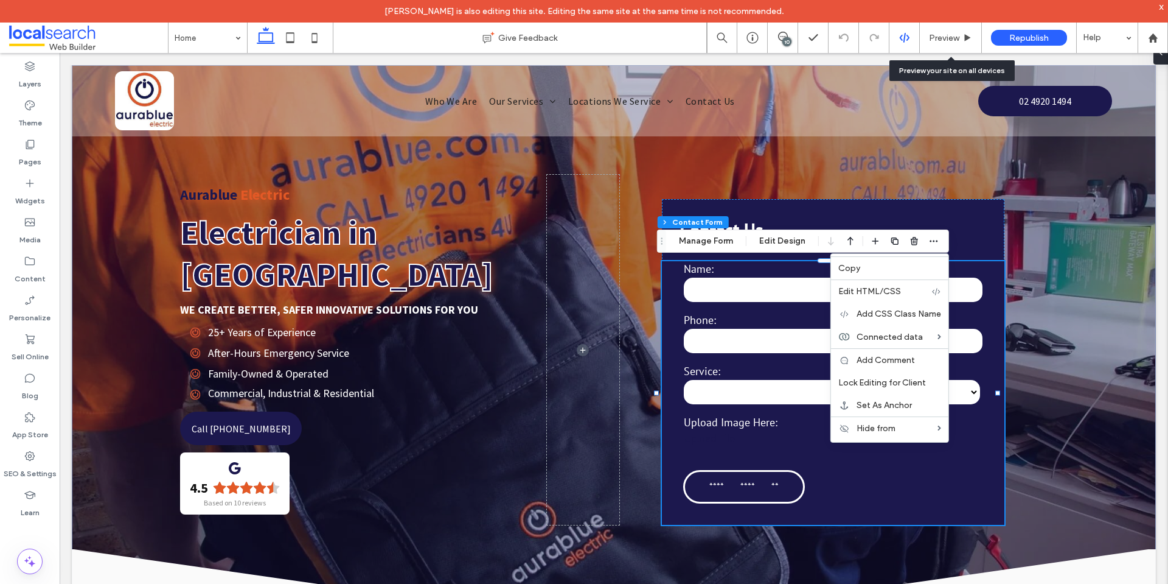
click at [907, 34] on icon at bounding box center [904, 37] width 11 height 11
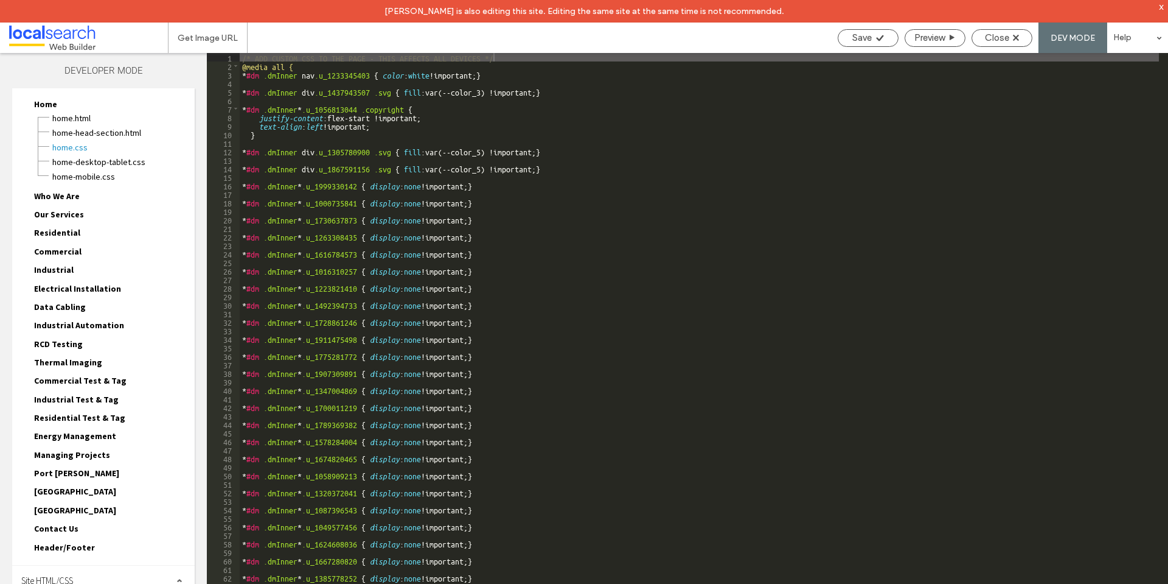
scroll to position [31, 0]
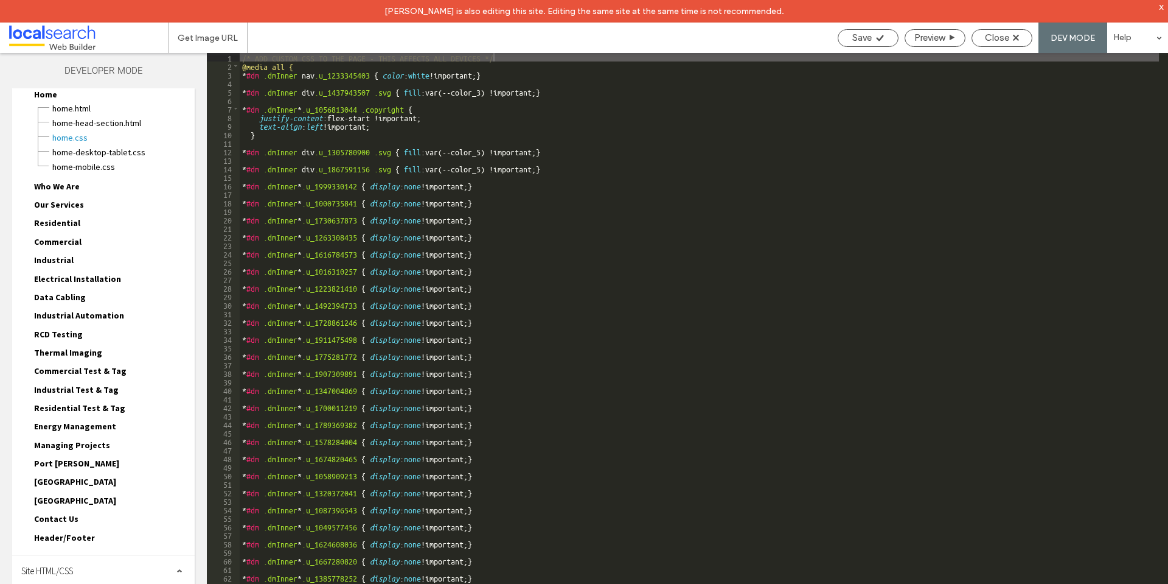
drag, startPoint x: 122, startPoint y: 579, endPoint x: 128, endPoint y: 525, distance: 54.6
click at [122, 578] on div "Site HTML/CSS" at bounding box center [103, 571] width 183 height 30
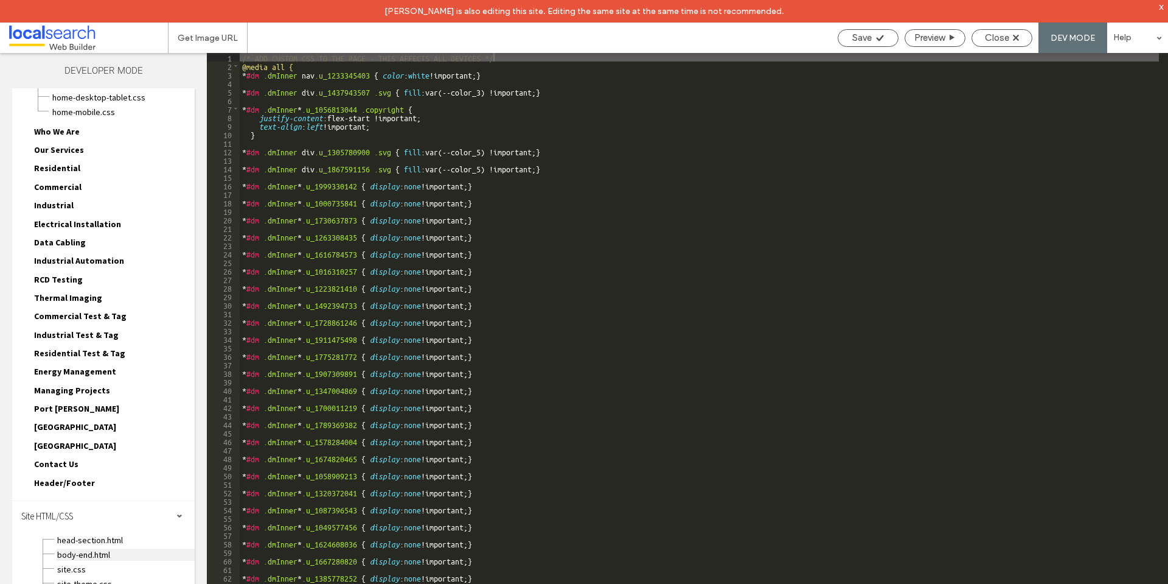
scroll to position [141, 0]
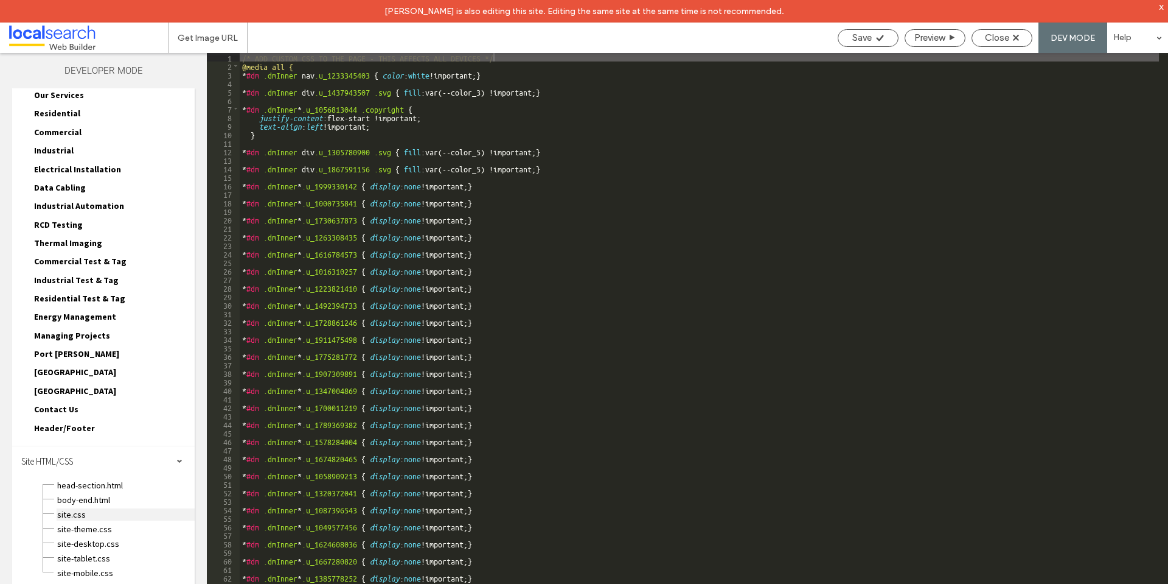
click at [107, 510] on span "site.css" at bounding box center [126, 514] width 138 height 12
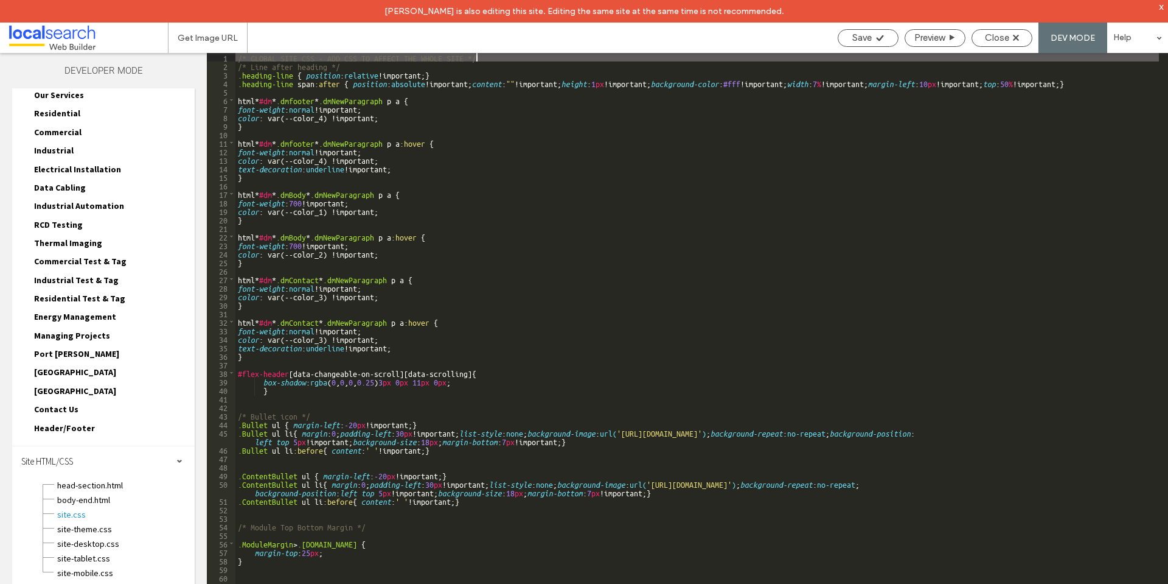
scroll to position [69, 0]
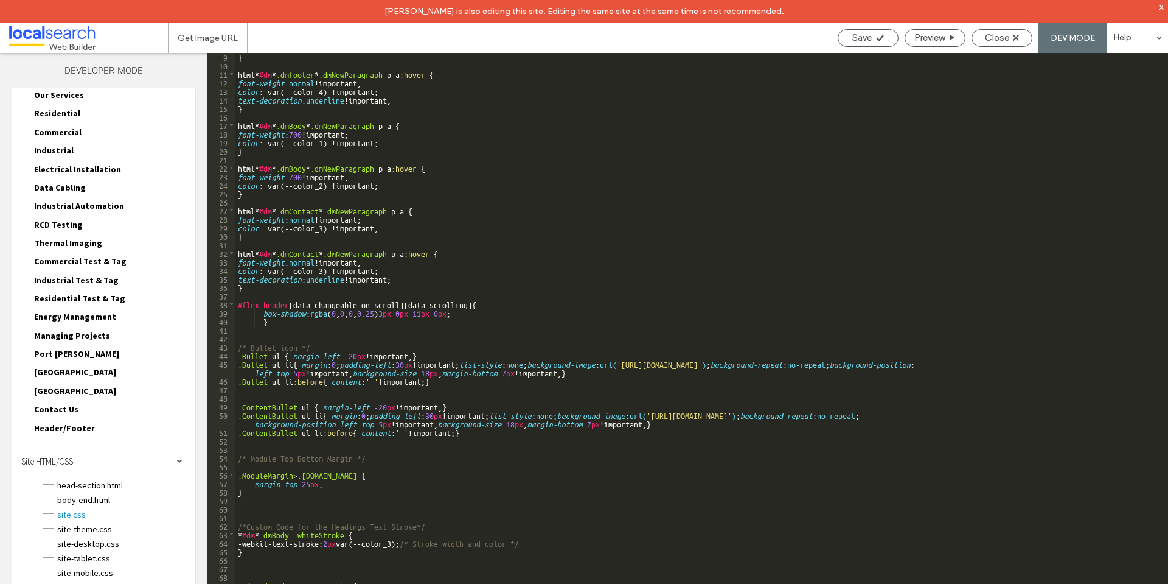
click at [253, 509] on div "} html * #dm * .dmfooter * .dmNewParagraph p a :hover { font-weight : normal !i…" at bounding box center [697, 337] width 924 height 570
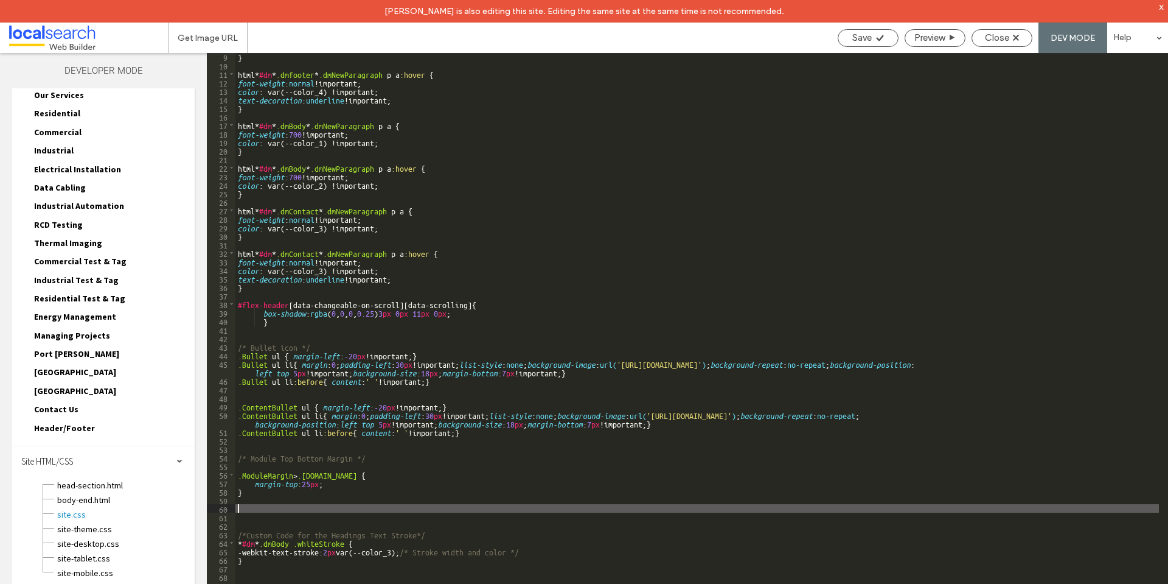
click at [253, 504] on div "} html * #dm * .dmfooter * .dmNewParagraph p a :hover { font-weight : normal !i…" at bounding box center [697, 337] width 924 height 570
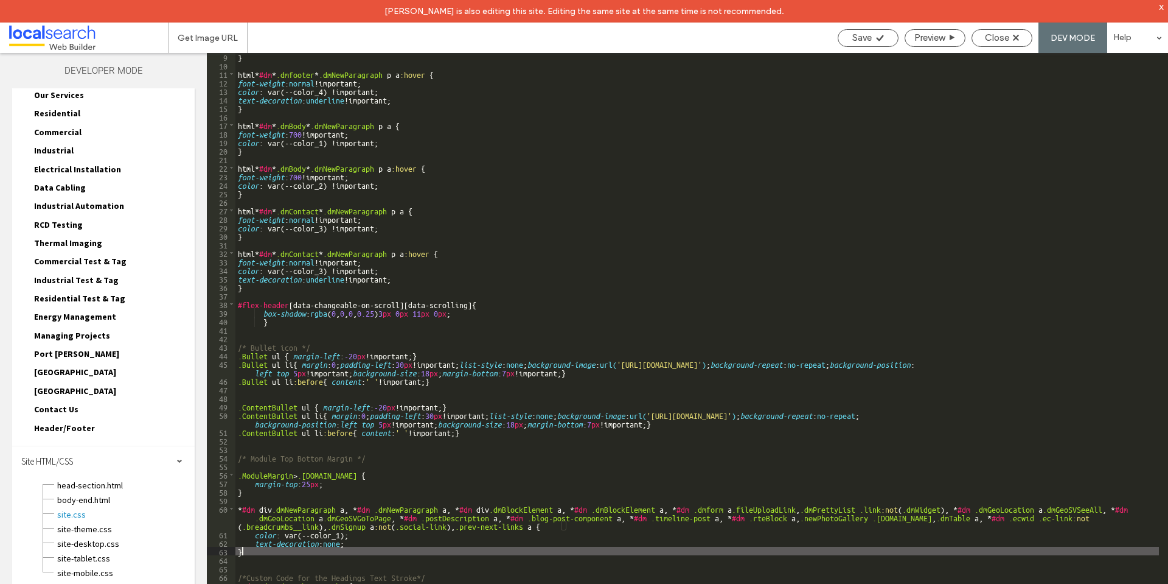
click at [342, 532] on div "} html * #dm * .dmfooter * .dmNewParagraph p a :hover { font-weight : normal !i…" at bounding box center [697, 337] width 924 height 570
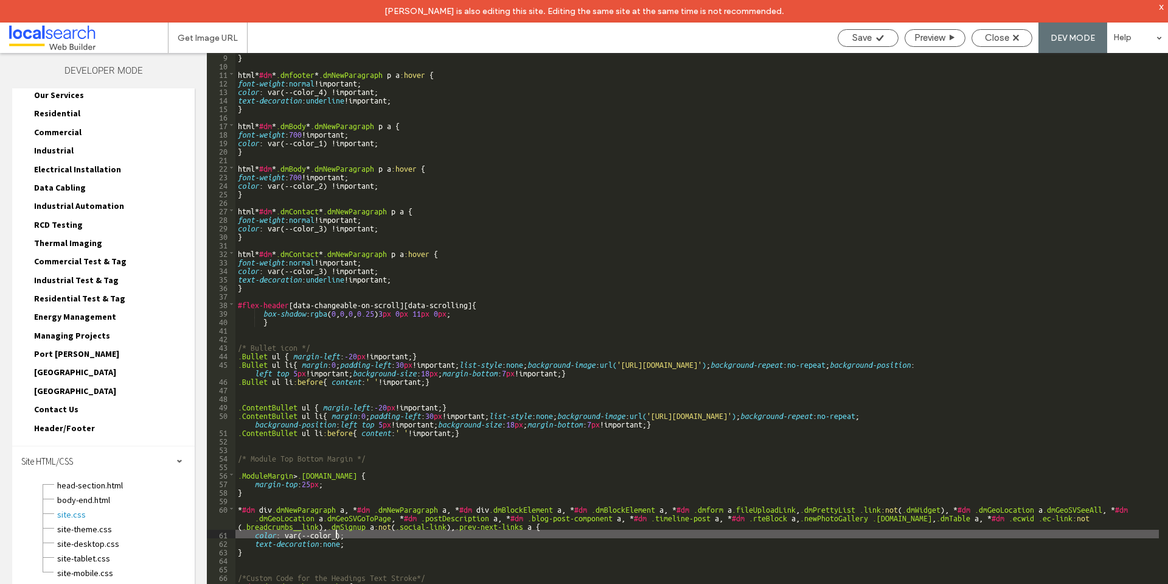
type textarea "**"
click at [344, 531] on div "} html * #dm * .dmfooter * .dmNewParagraph p a :hover { font-weight : normal !i…" at bounding box center [697, 337] width 924 height 570
click at [875, 43] on div "Save" at bounding box center [868, 38] width 61 height 18
click at [881, 43] on div "Save" at bounding box center [868, 38] width 61 height 18
click at [1018, 42] on div "Close" at bounding box center [1002, 37] width 60 height 11
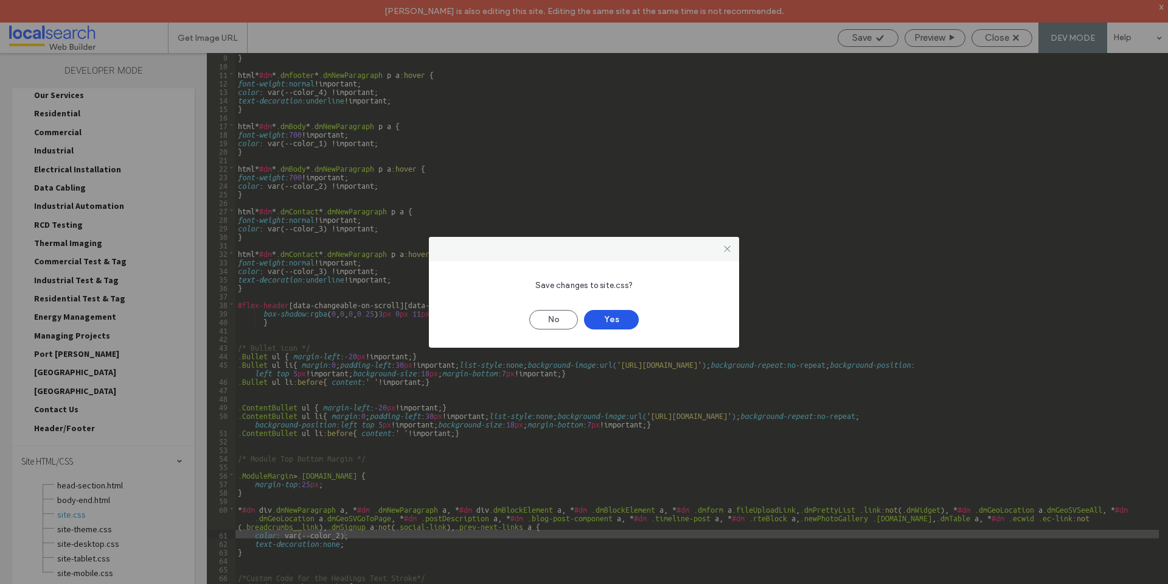
click at [611, 315] on button "Yes" at bounding box center [611, 319] width 55 height 19
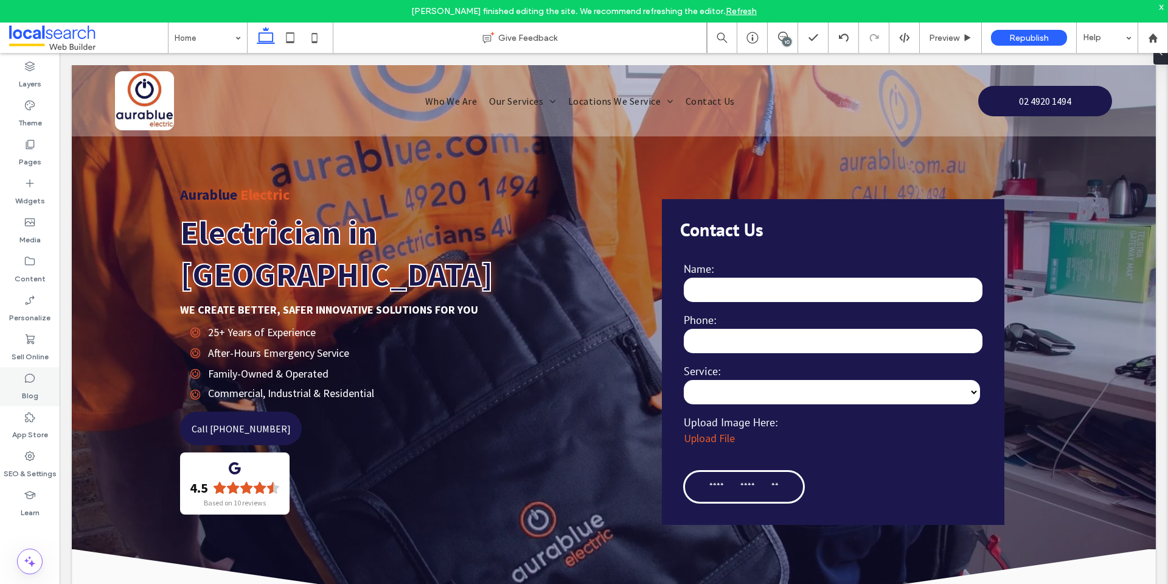
scroll to position [0, 0]
